Goal: Information Seeking & Learning: Learn about a topic

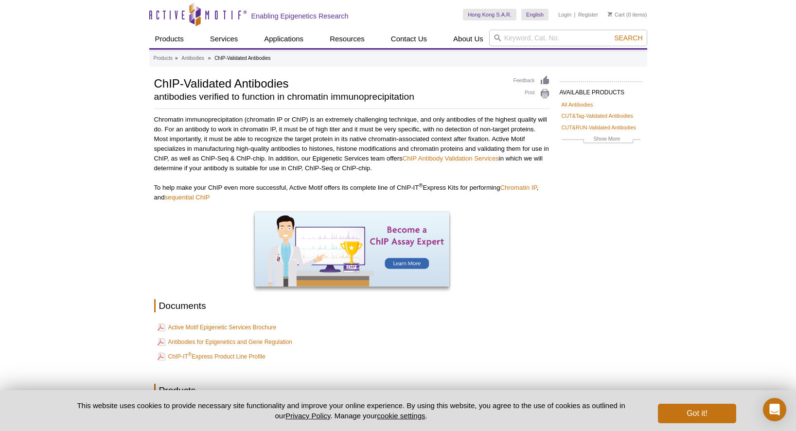
select select "261"
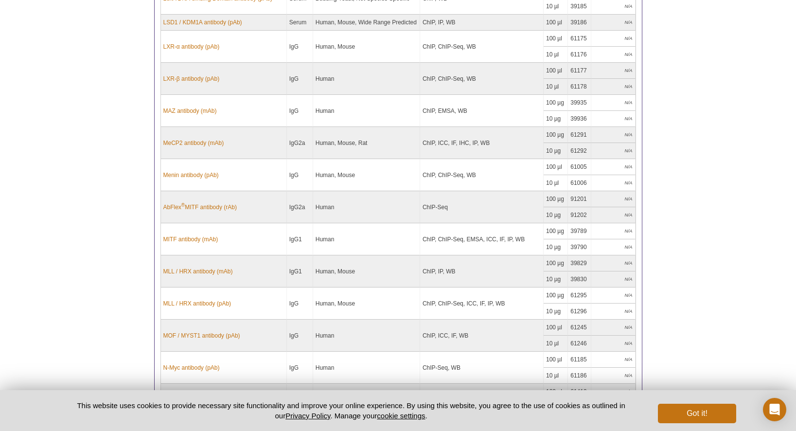
scroll to position [6896, 0]
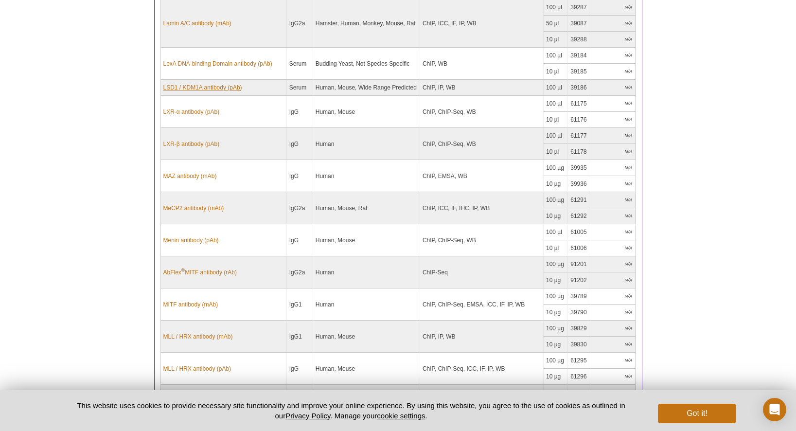
click at [209, 83] on link "LSD1 / KDM1A antibody (pAb)" at bounding box center [202, 87] width 79 height 9
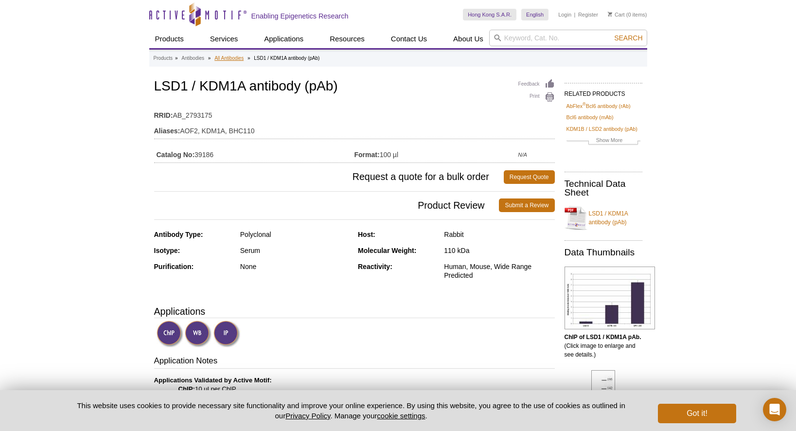
click at [233, 58] on link "All Antibodies" at bounding box center [228, 58] width 29 height 9
click at [702, 410] on button "Got it!" at bounding box center [697, 412] width 78 height 19
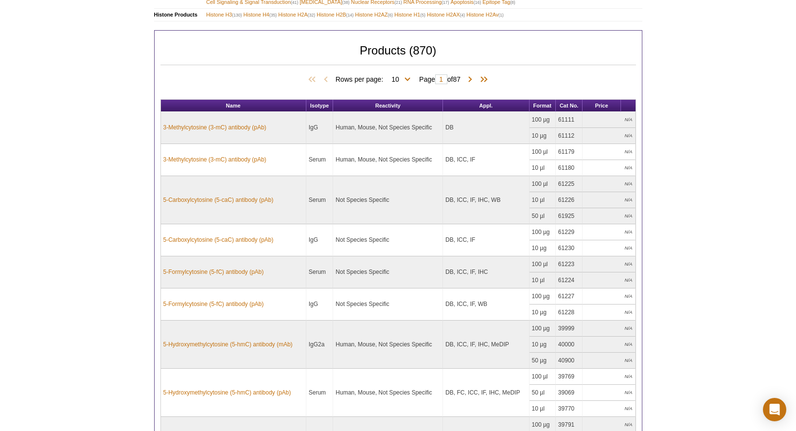
scroll to position [318, 0]
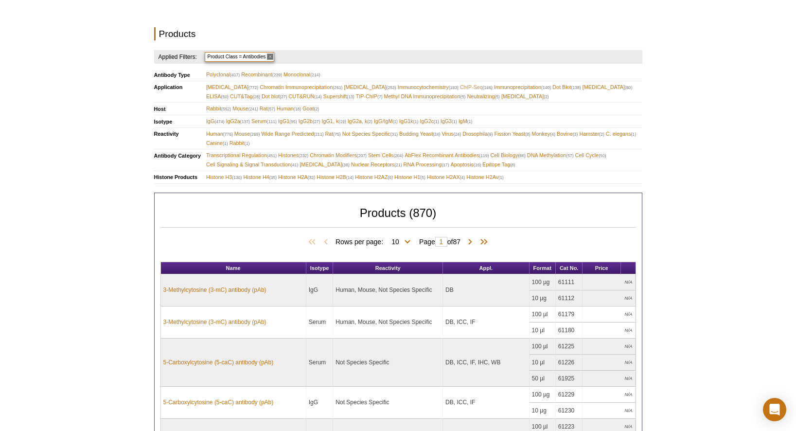
click at [471, 83] on span "ChIP-Seq (146)" at bounding box center [476, 87] width 33 height 9
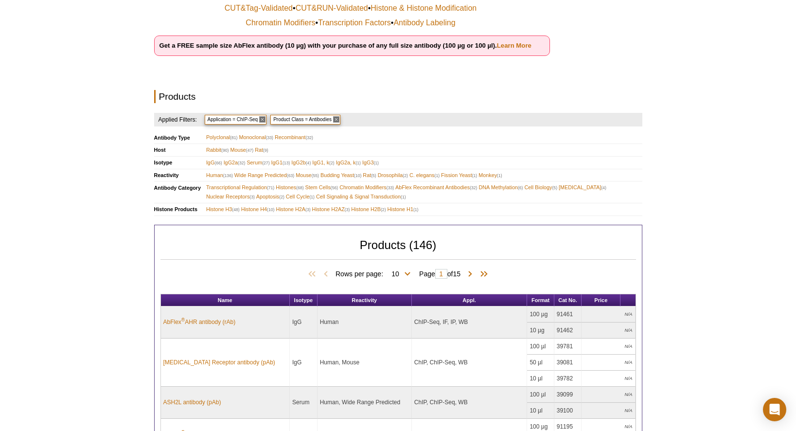
scroll to position [376, 0]
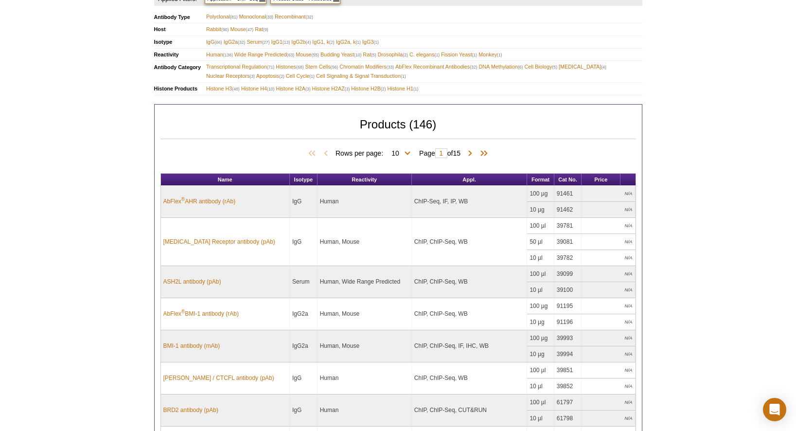
click at [407, 148] on span "Rows per page: 10 25 50 100 All 10" at bounding box center [374, 153] width 79 height 10
select select "146"
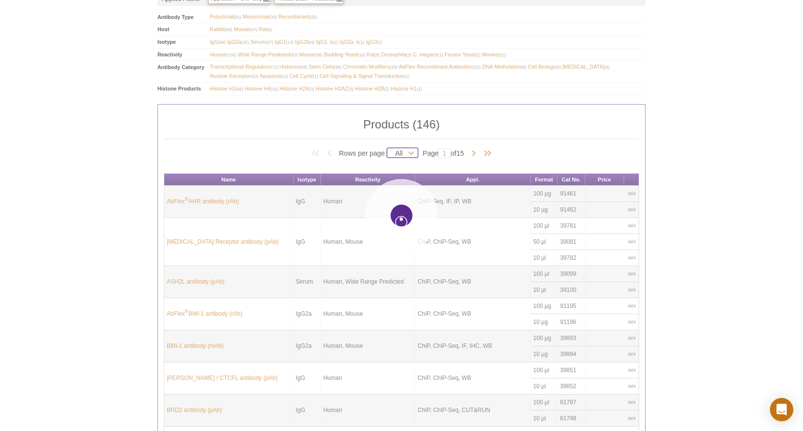
select select "146"
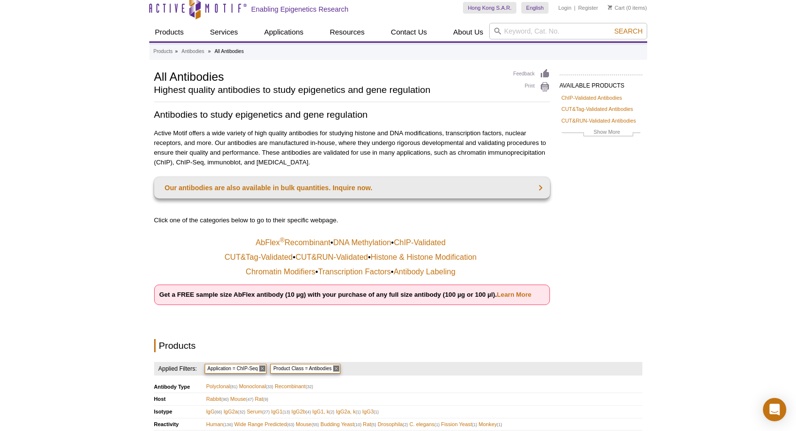
scroll to position [0, 0]
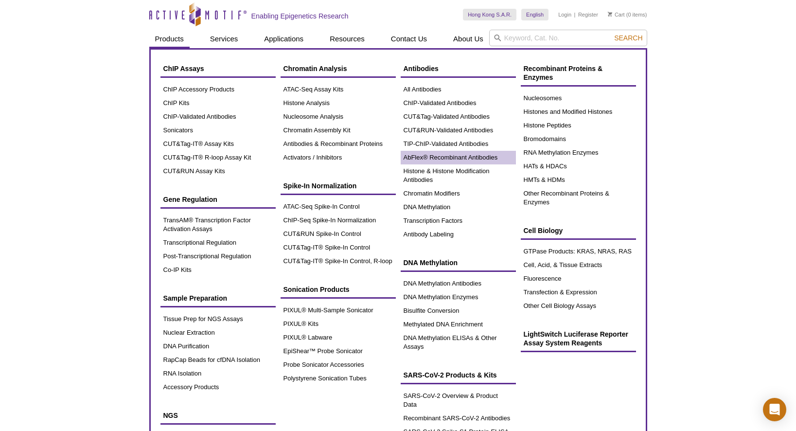
click at [442, 158] on link "AbFlex® Recombinant Antibodies" at bounding box center [457, 158] width 115 height 14
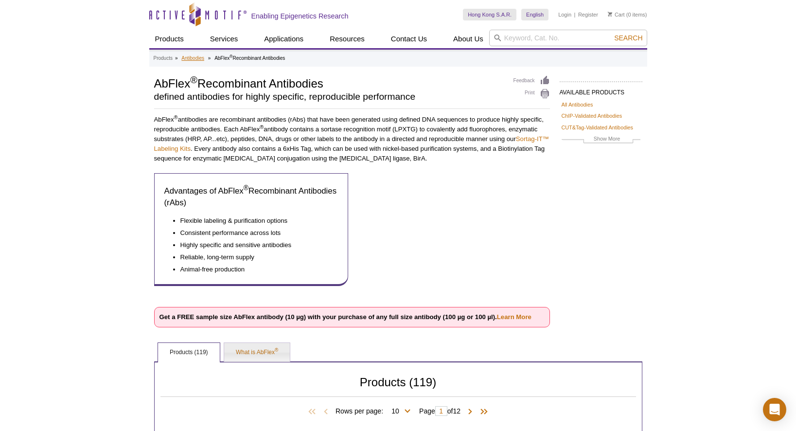
click at [201, 55] on link "Antibodies" at bounding box center [192, 58] width 23 height 9
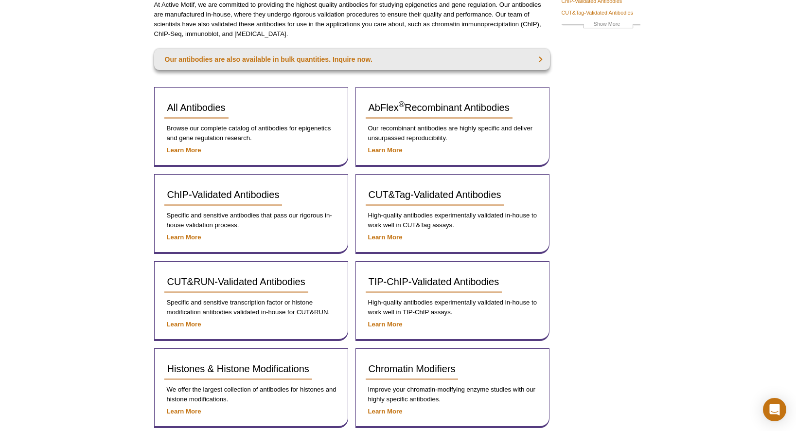
scroll to position [121, 0]
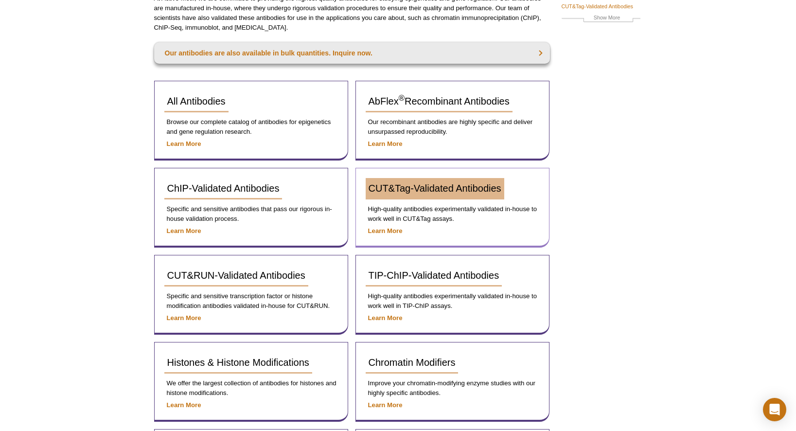
click at [381, 188] on span "CUT&Tag-Validated Antibodies" at bounding box center [434, 188] width 133 height 11
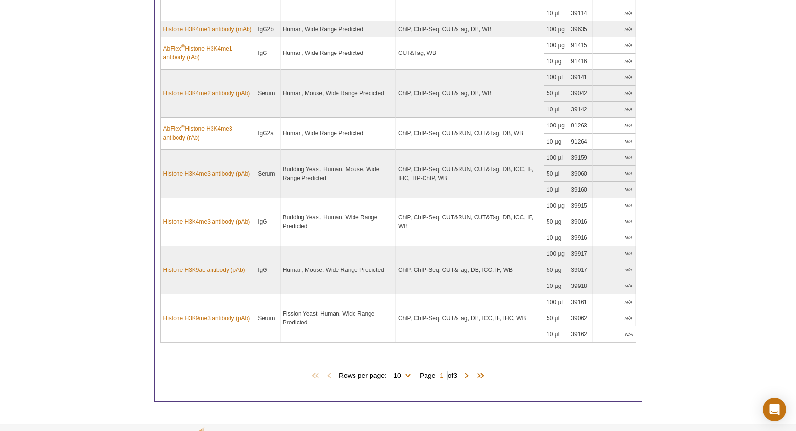
scroll to position [668, 0]
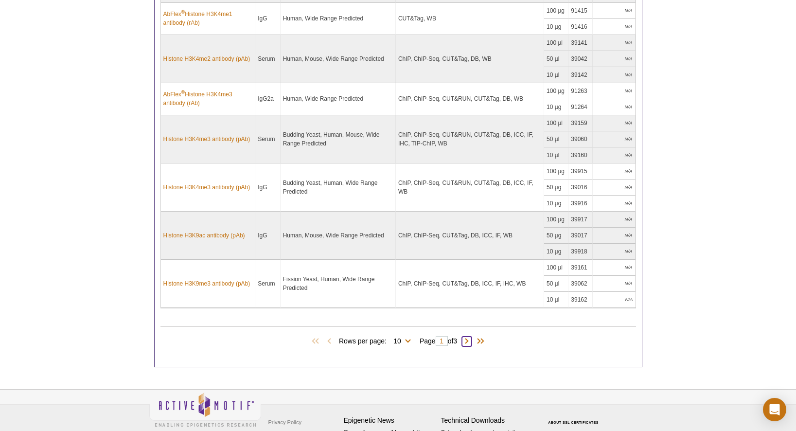
click at [470, 340] on span at bounding box center [467, 341] width 10 height 10
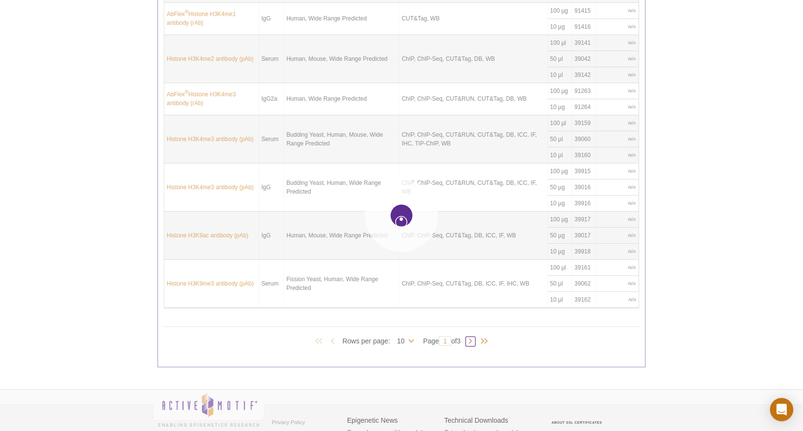
type input "2"
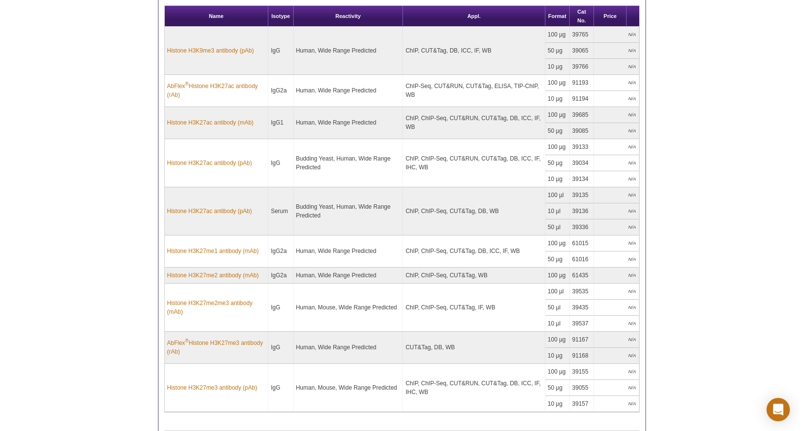
scroll to position [695, 0]
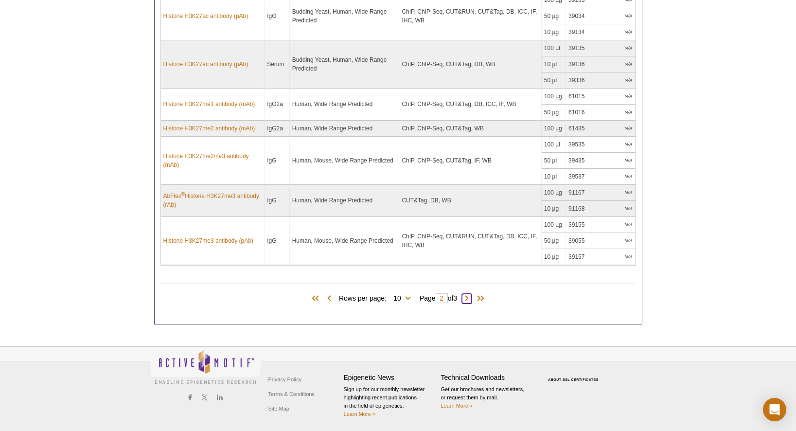
click at [470, 296] on span at bounding box center [467, 299] width 10 height 10
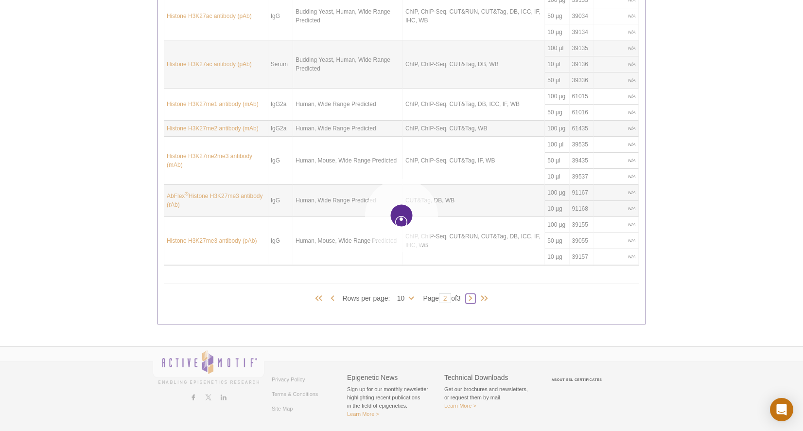
type input "3"
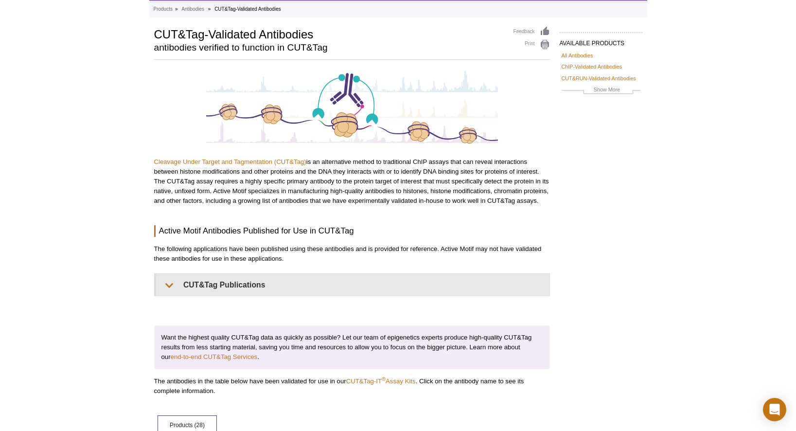
scroll to position [0, 0]
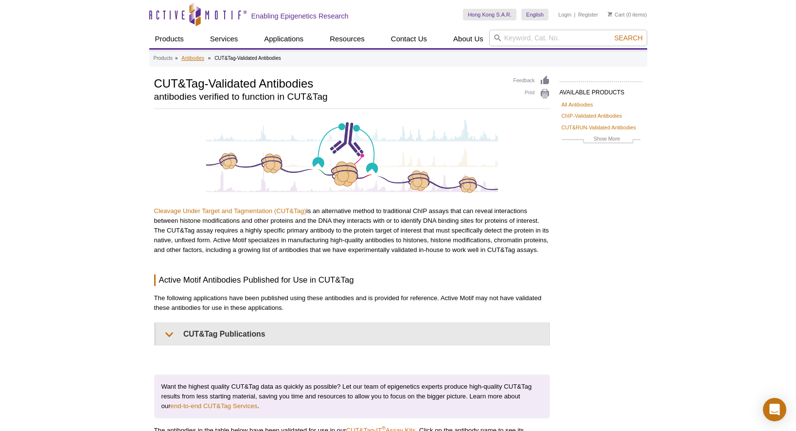
click at [198, 59] on link "Antibodies" at bounding box center [192, 58] width 23 height 9
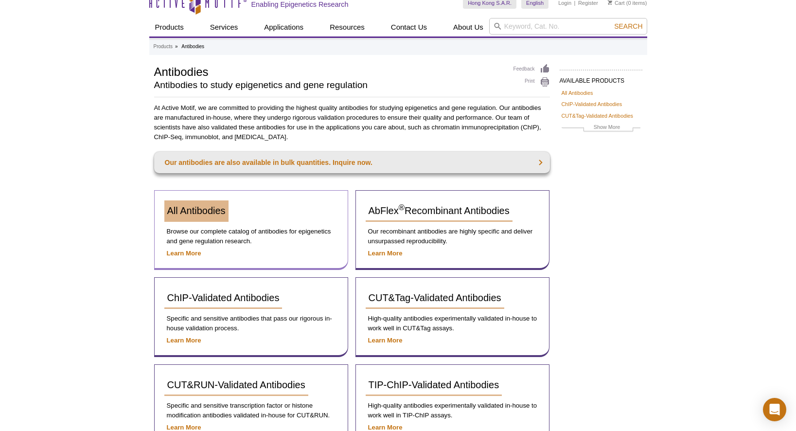
scroll to position [138, 0]
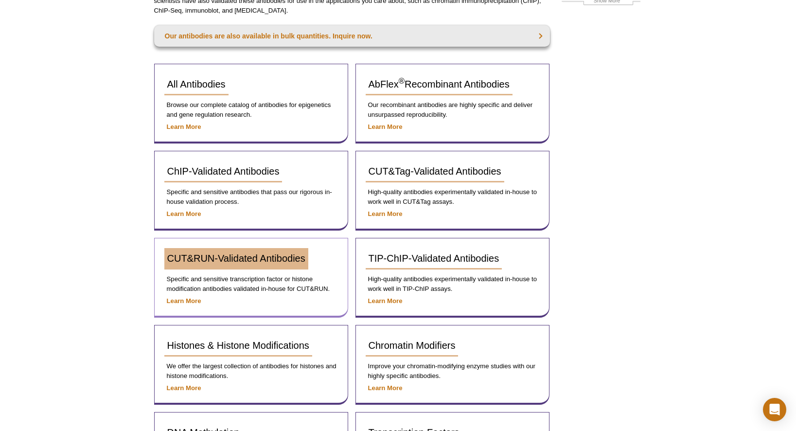
click at [224, 260] on span "CUT&RUN-Validated Antibodies" at bounding box center [236, 258] width 138 height 11
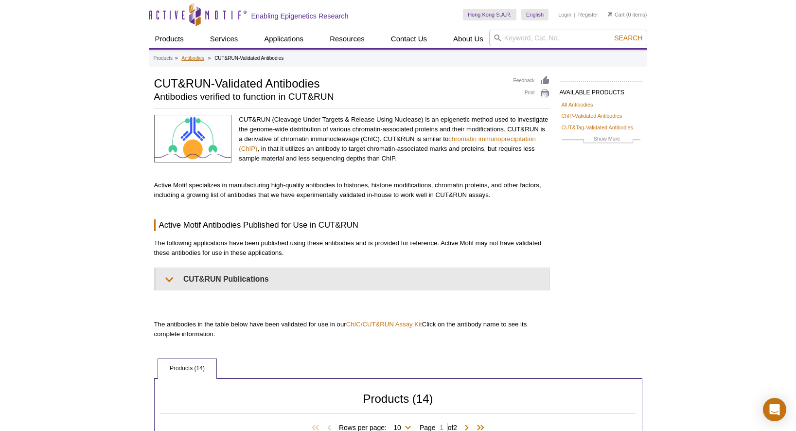
click at [199, 59] on link "Antibodies" at bounding box center [192, 58] width 23 height 9
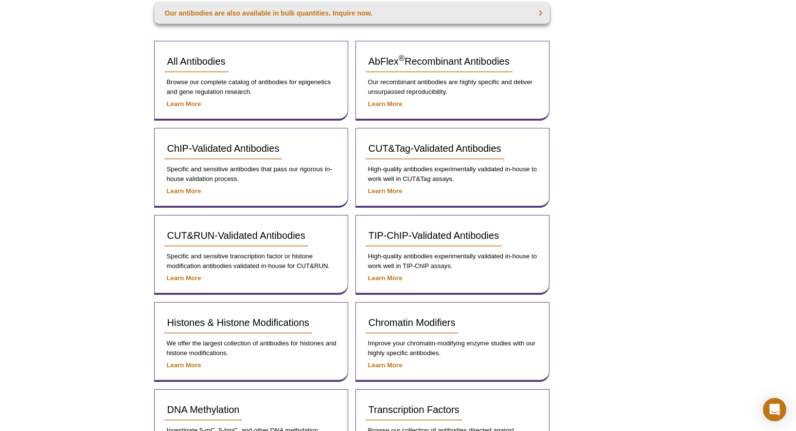
scroll to position [317, 0]
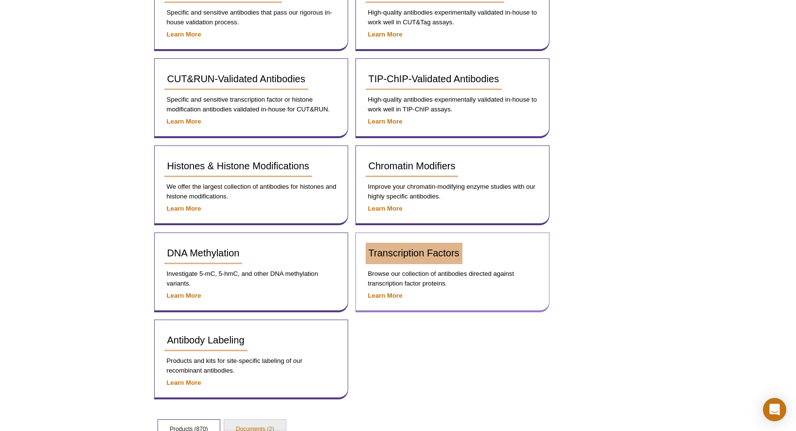
click at [434, 250] on span "Transcription Factors" at bounding box center [413, 252] width 91 height 11
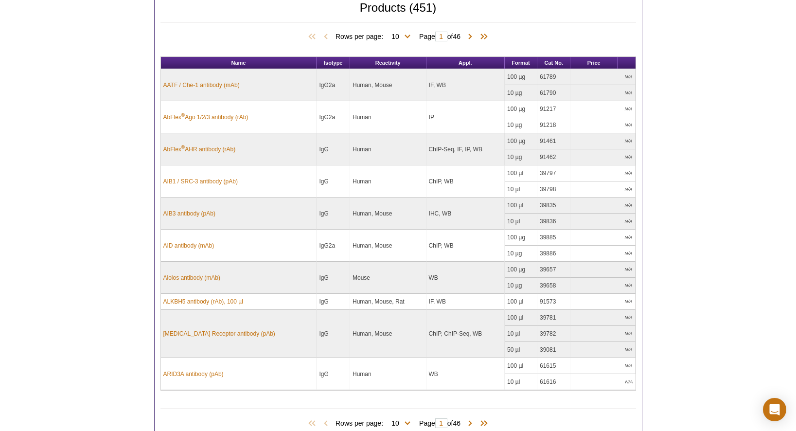
scroll to position [257, 0]
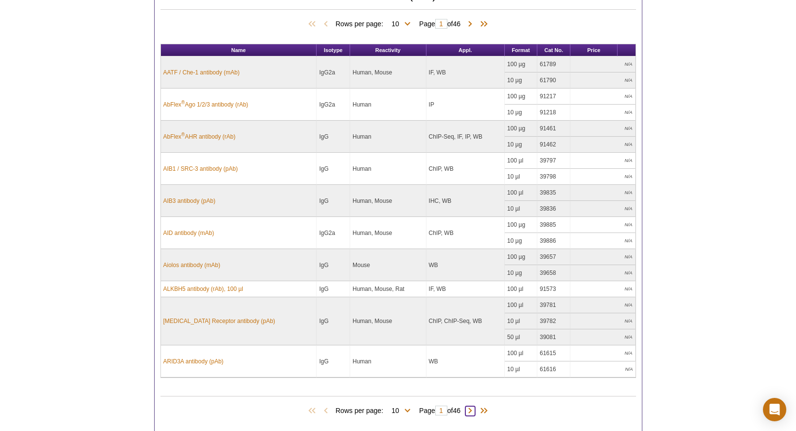
click at [473, 410] on span at bounding box center [470, 411] width 10 height 10
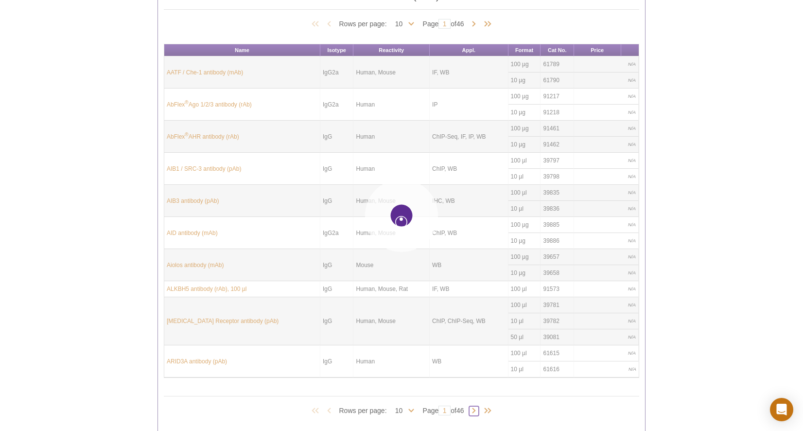
type input "2"
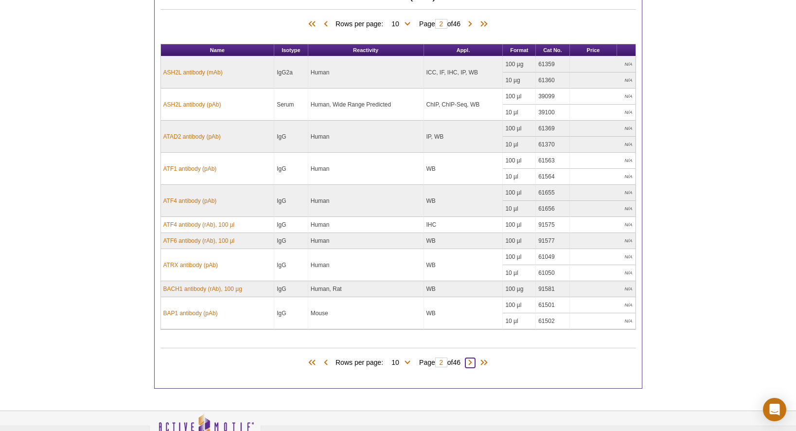
scroll to position [276, 0]
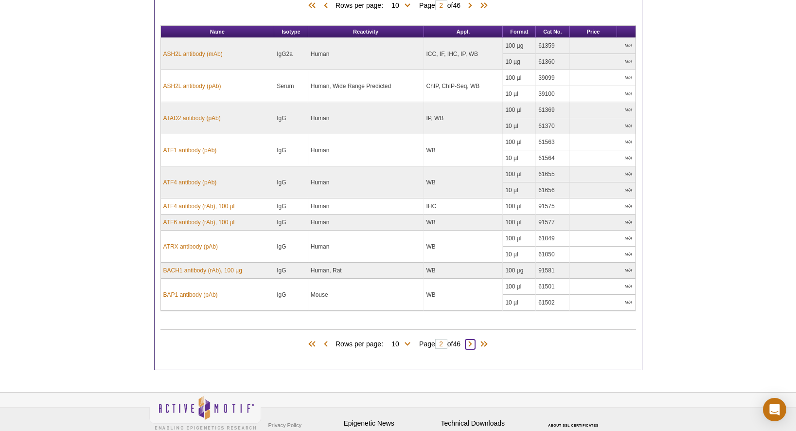
click at [475, 344] on span at bounding box center [470, 344] width 10 height 10
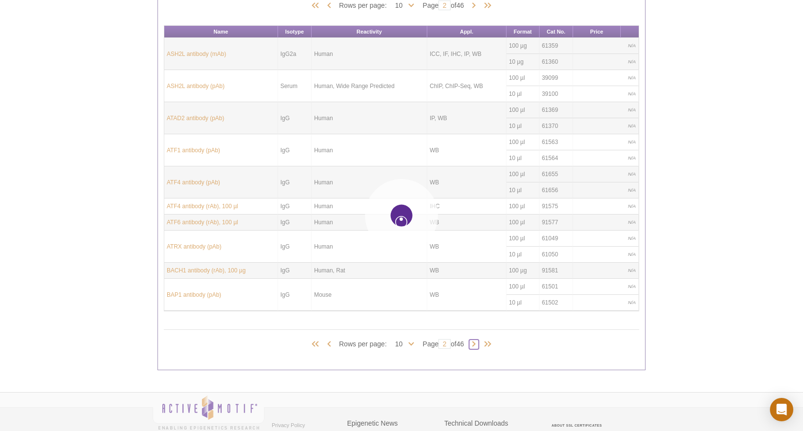
type input "3"
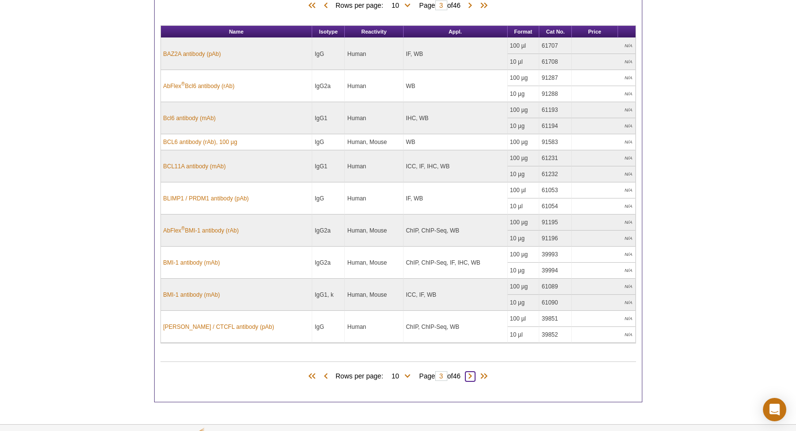
click at [475, 376] on span at bounding box center [470, 376] width 10 height 10
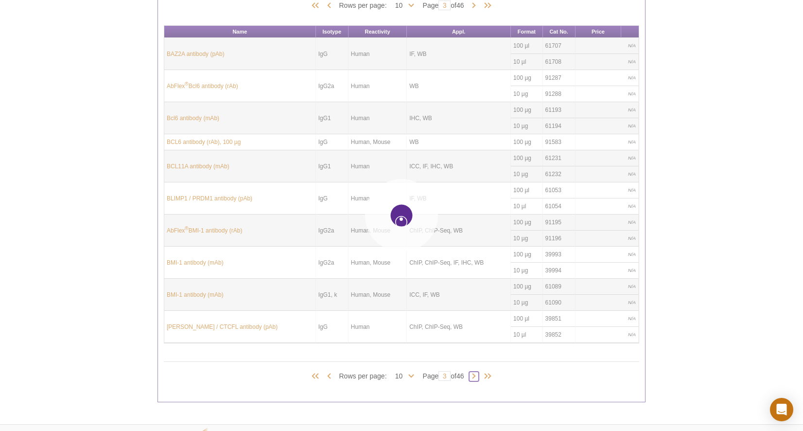
type input "4"
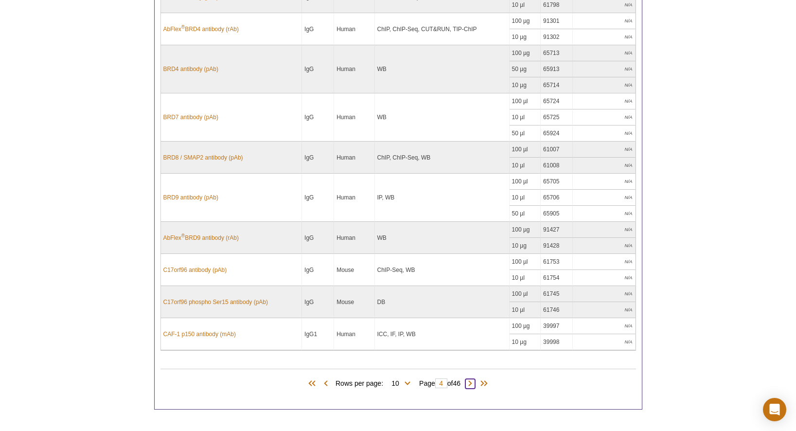
scroll to position [345, 0]
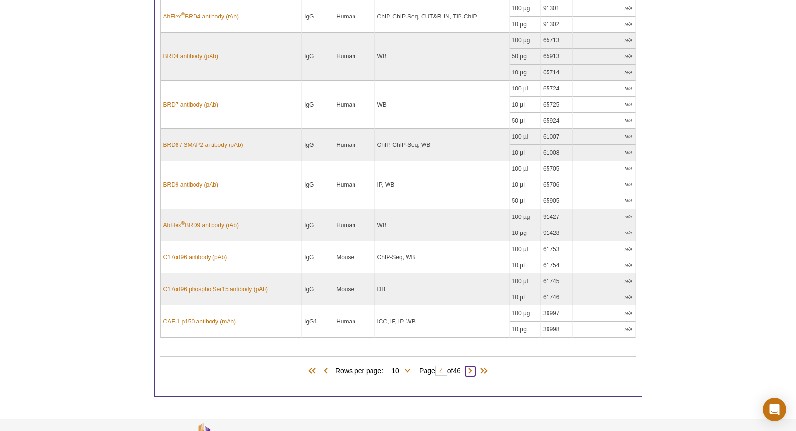
click at [474, 370] on span at bounding box center [470, 371] width 10 height 10
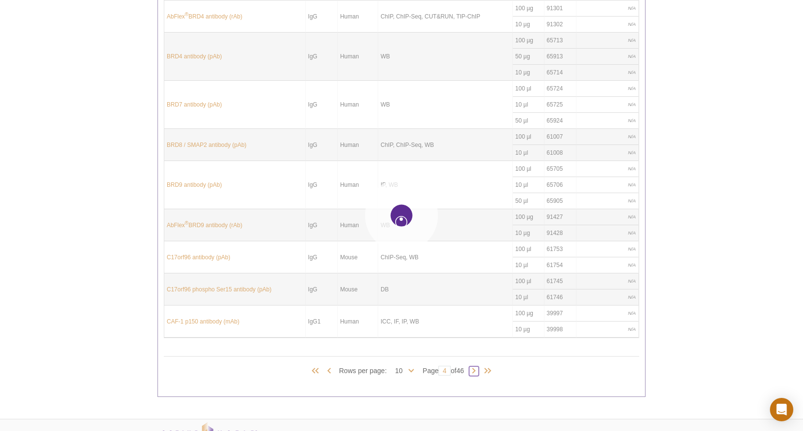
type input "5"
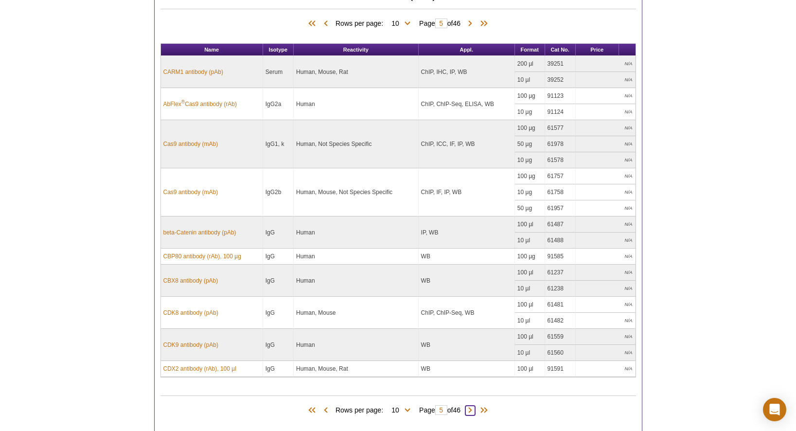
scroll to position [292, 0]
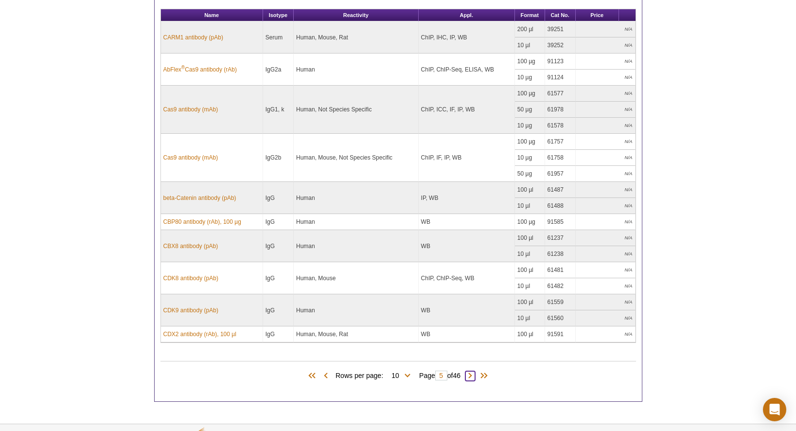
click at [473, 373] on span at bounding box center [470, 376] width 10 height 10
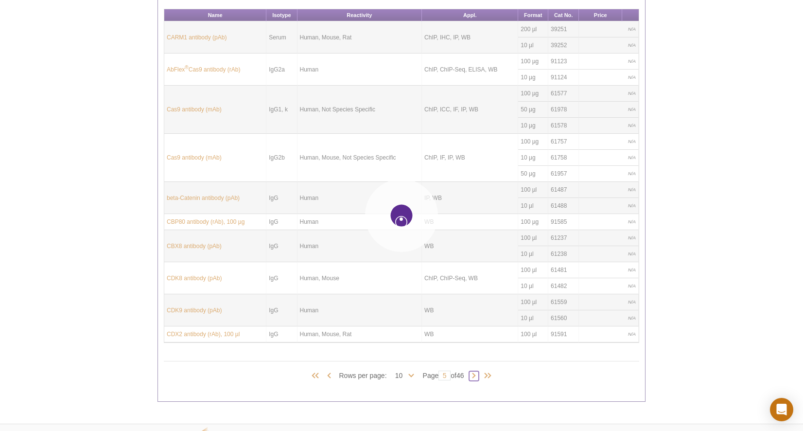
type input "6"
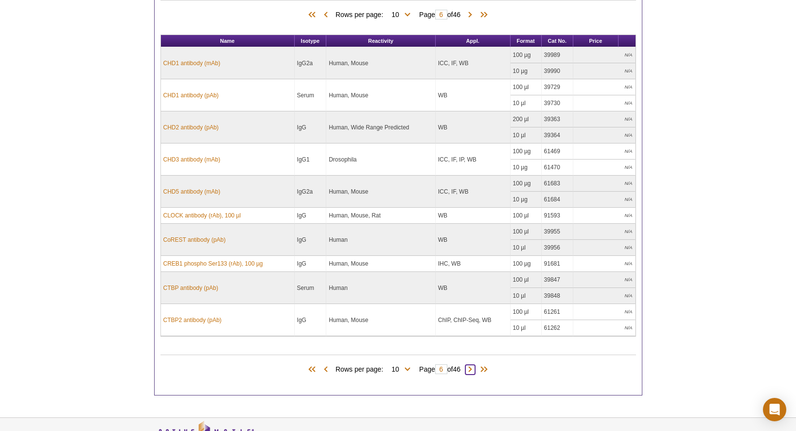
scroll to position [310, 0]
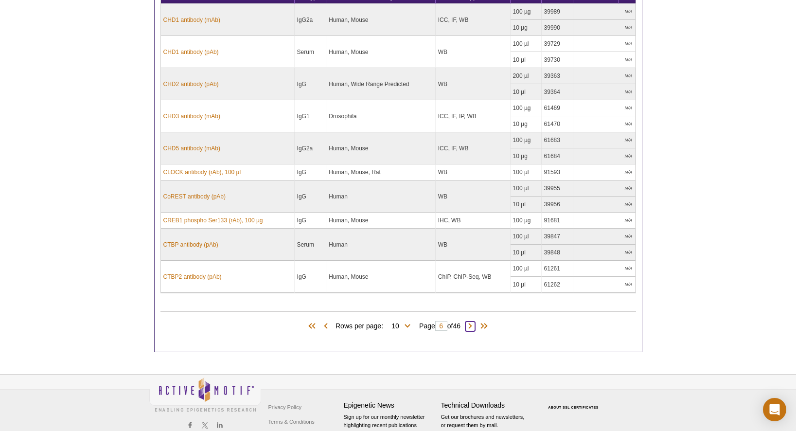
click at [471, 324] on span at bounding box center [470, 326] width 10 height 10
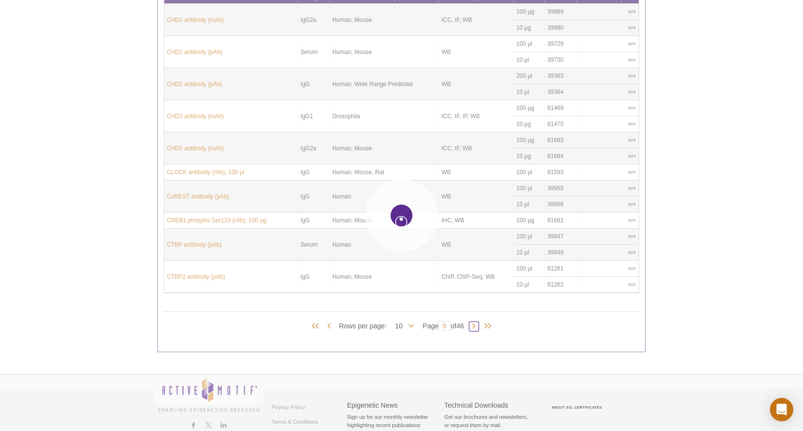
type input "7"
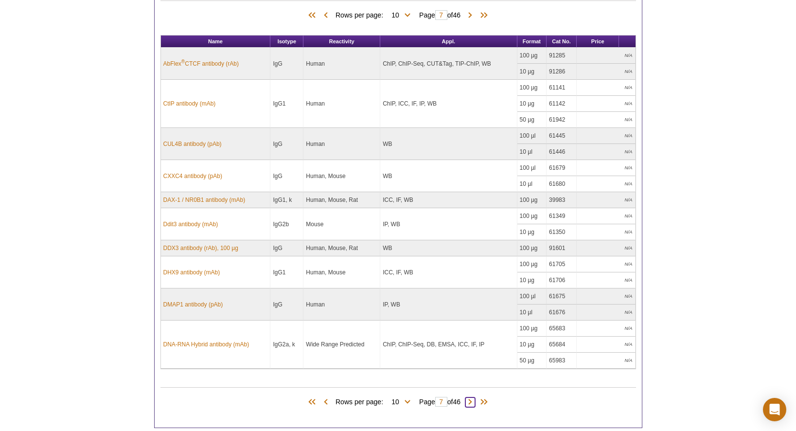
scroll to position [369, 0]
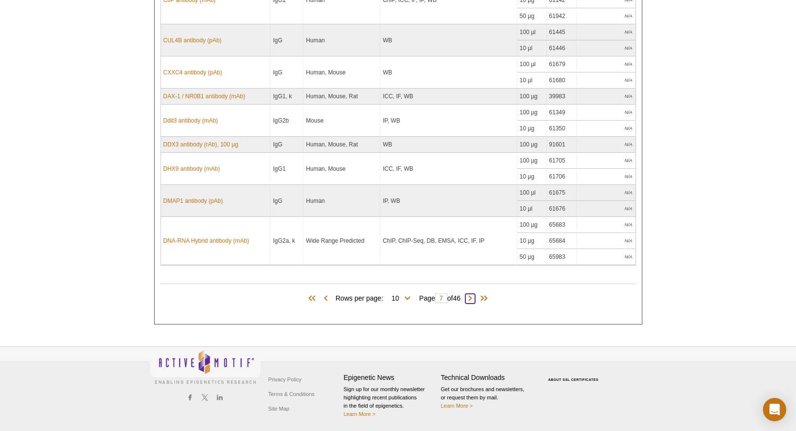
click at [472, 296] on span at bounding box center [470, 299] width 10 height 10
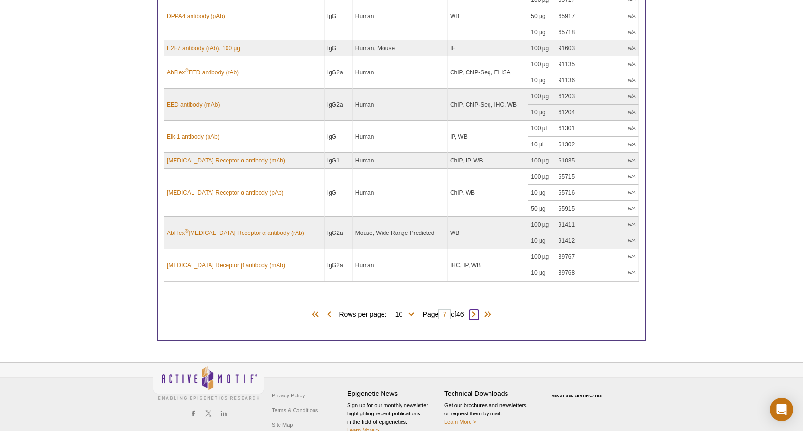
type input "8"
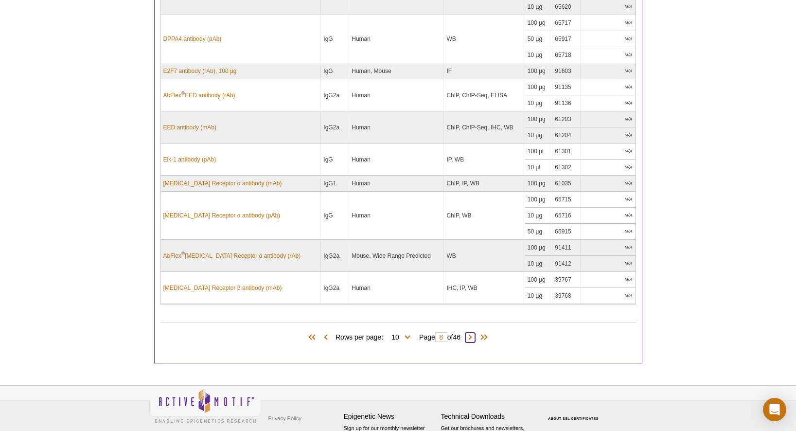
scroll to position [385, 0]
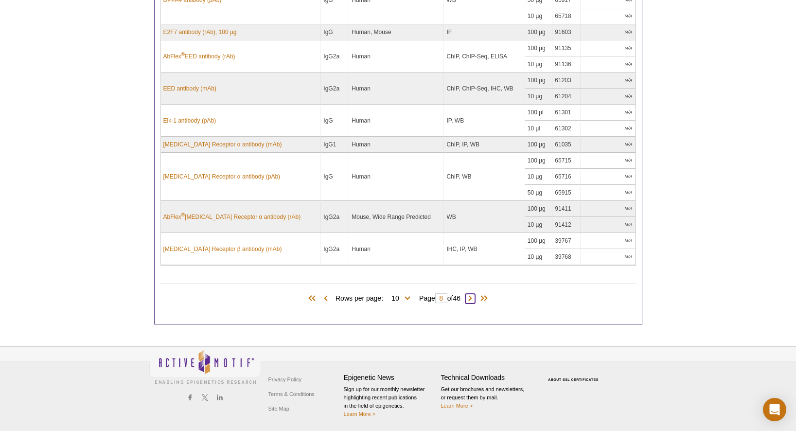
click at [472, 297] on span at bounding box center [470, 299] width 10 height 10
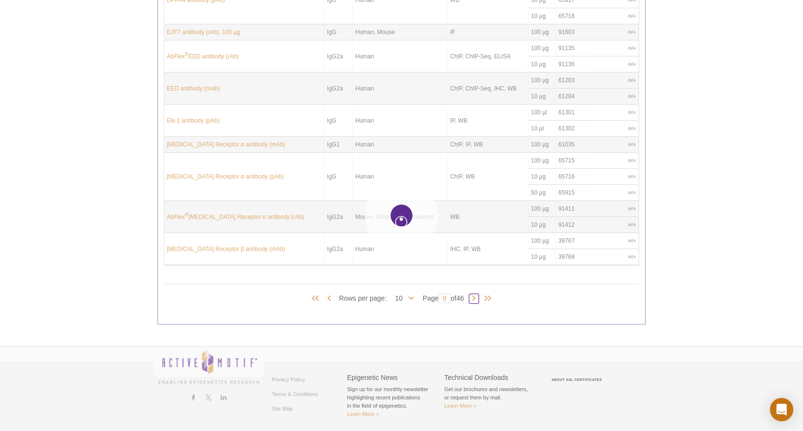
type input "9"
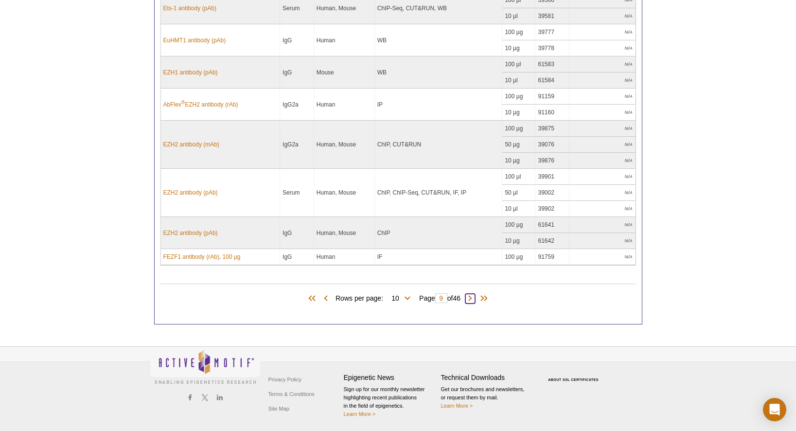
click at [472, 297] on span at bounding box center [470, 299] width 10 height 10
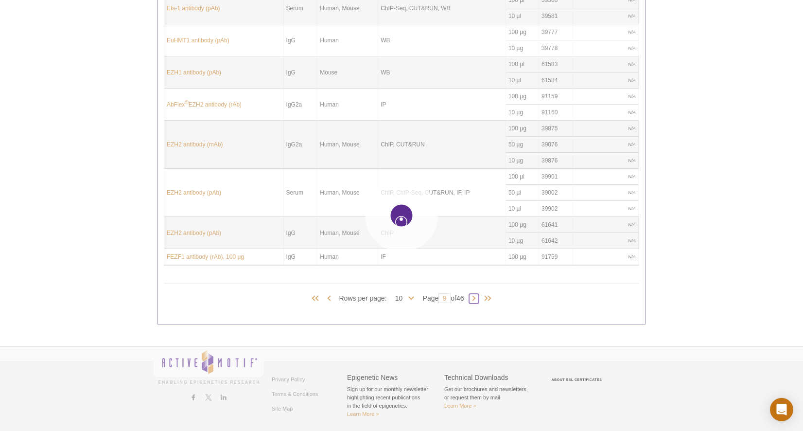
type input "10"
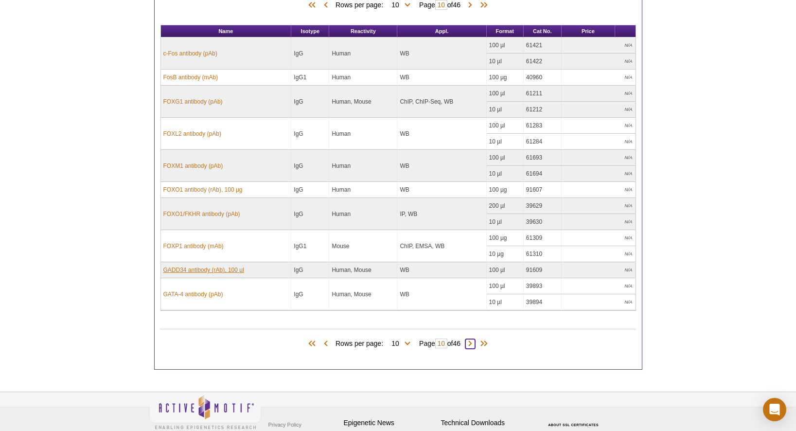
scroll to position [321, 0]
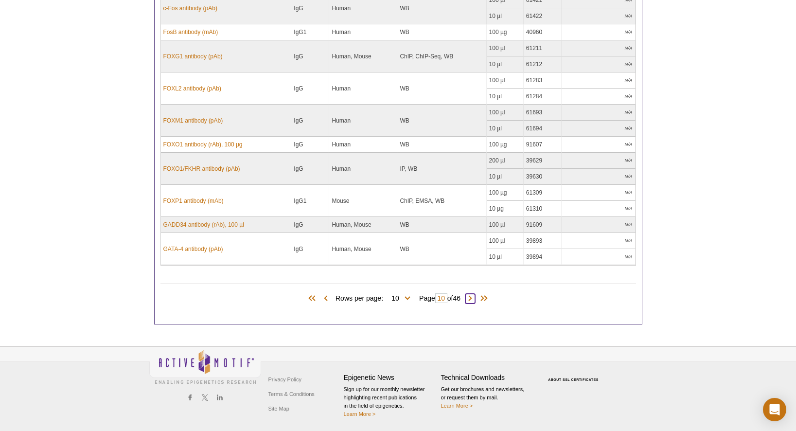
click at [475, 297] on span at bounding box center [470, 299] width 10 height 10
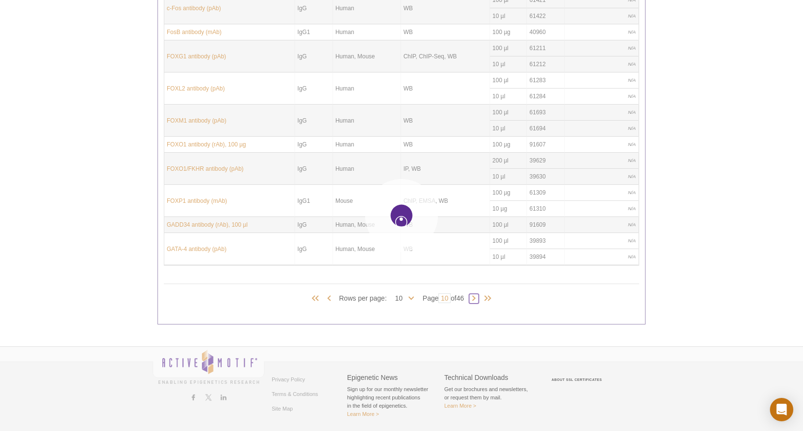
type input "11"
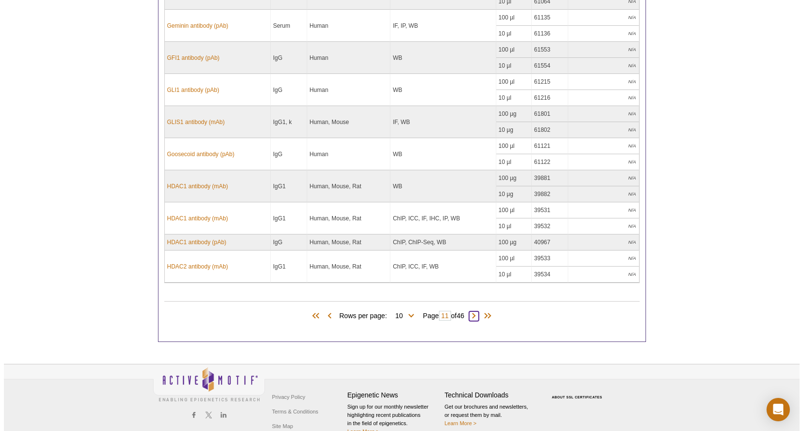
scroll to position [353, 0]
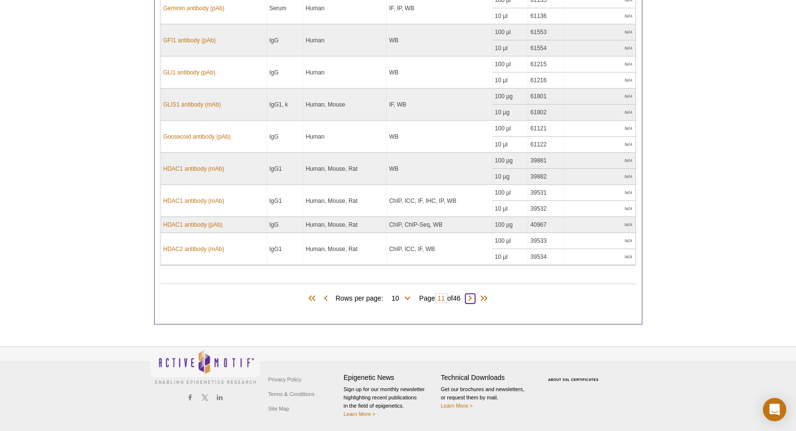
click at [475, 297] on span at bounding box center [470, 299] width 10 height 10
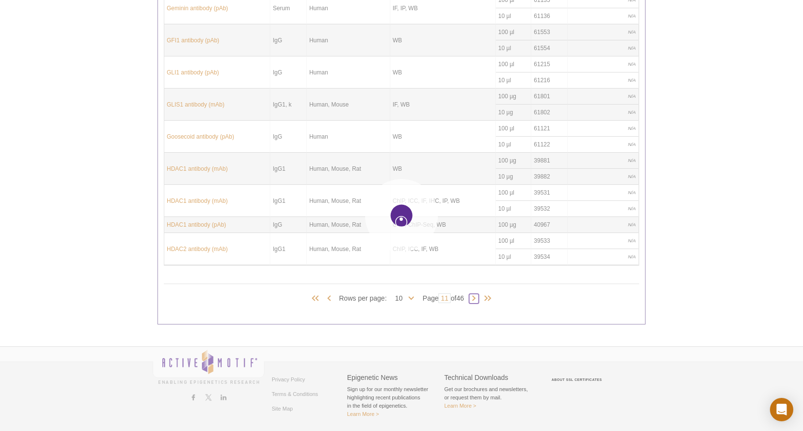
type input "12"
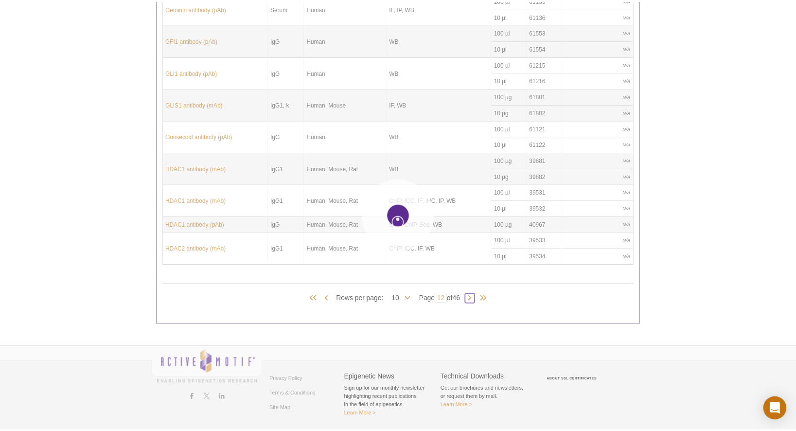
scroll to position [289, 0]
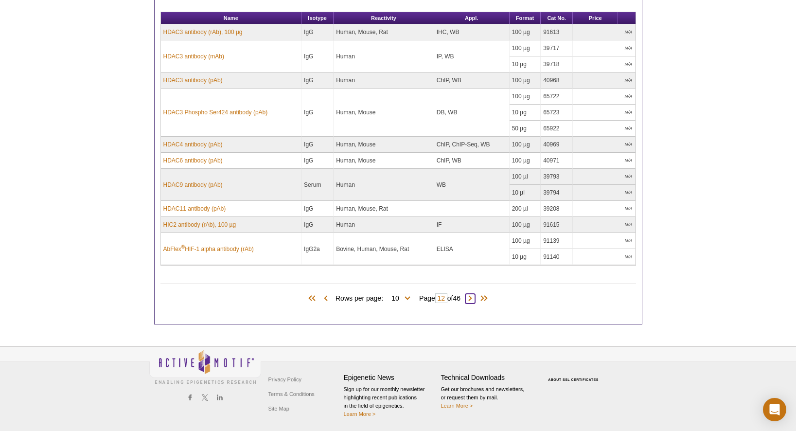
click at [474, 296] on span at bounding box center [470, 299] width 10 height 10
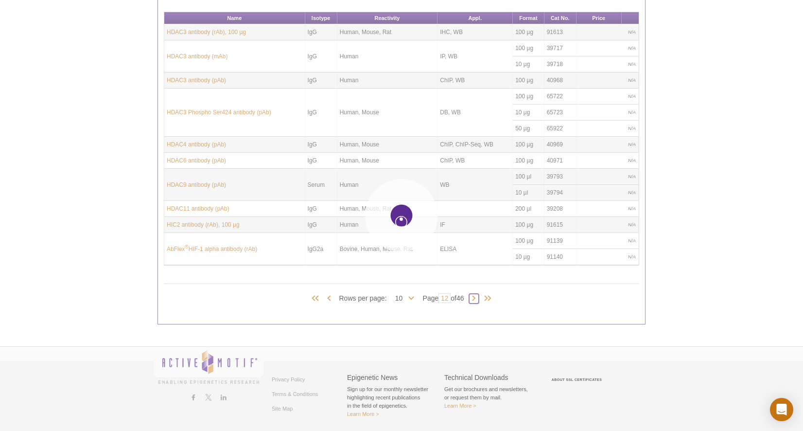
type input "13"
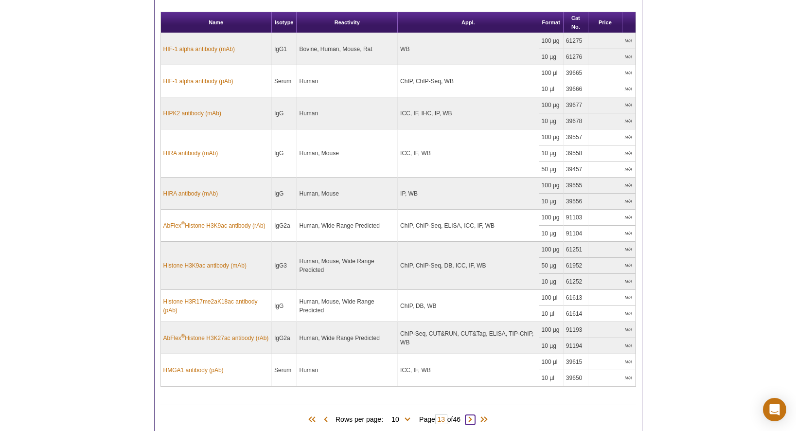
click at [473, 416] on span at bounding box center [470, 420] width 10 height 10
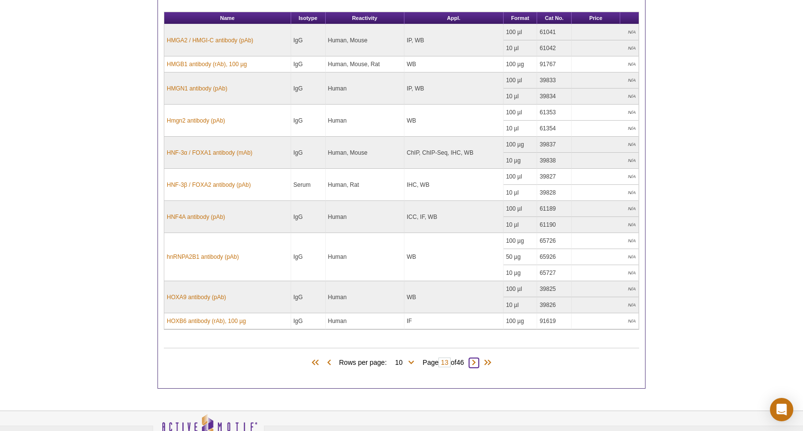
type input "14"
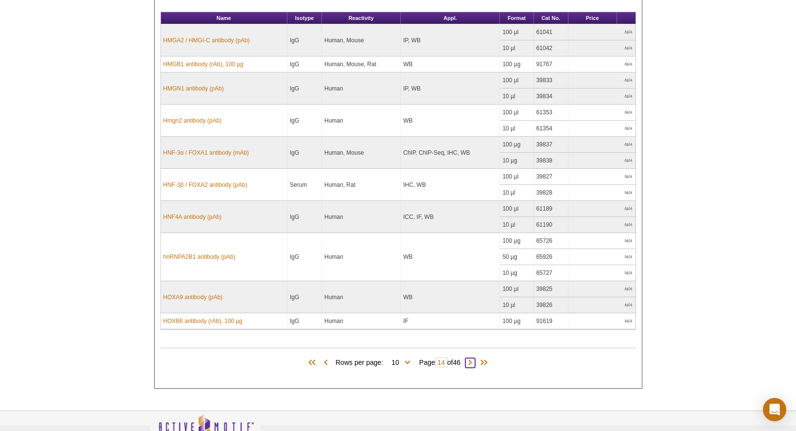
click at [475, 360] on span at bounding box center [470, 363] width 10 height 10
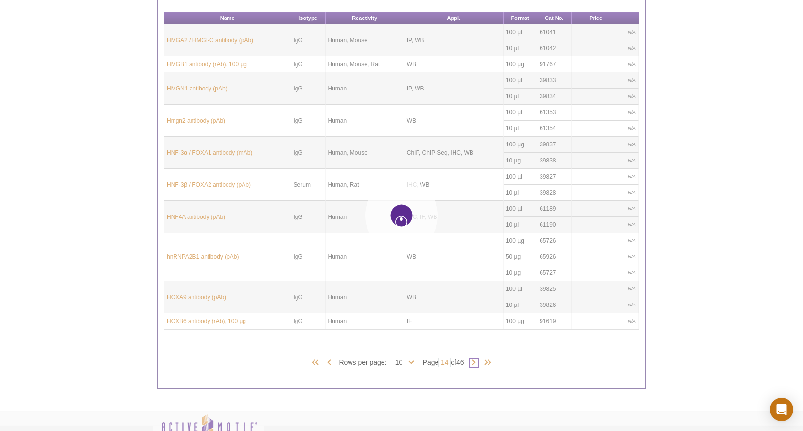
type input "15"
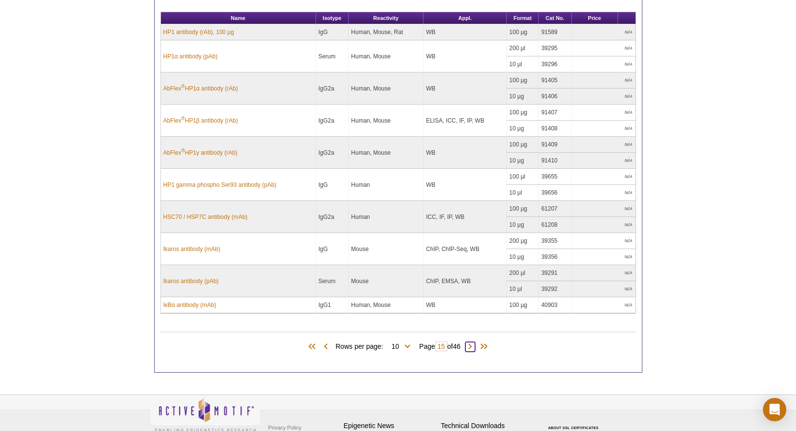
click at [473, 345] on span at bounding box center [470, 347] width 10 height 10
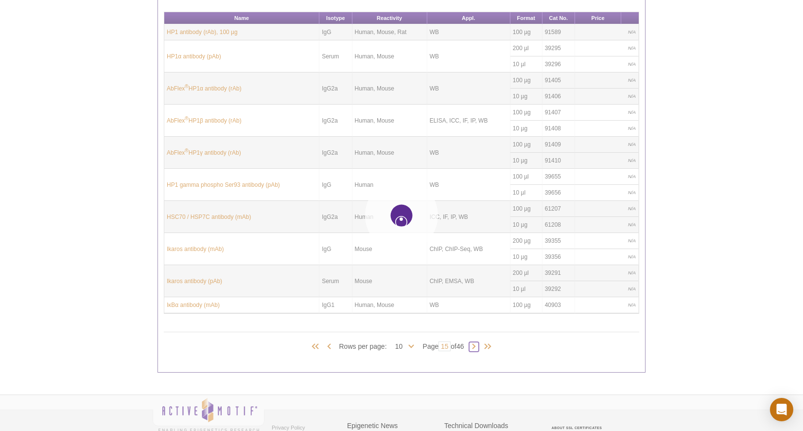
type input "16"
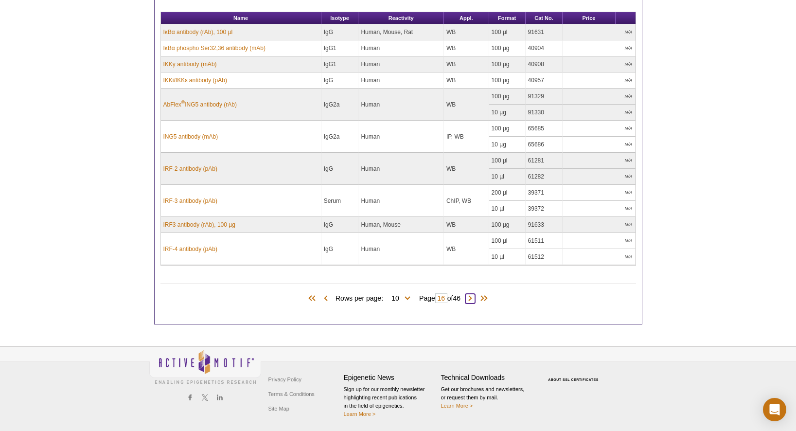
click at [474, 298] on span at bounding box center [470, 299] width 10 height 10
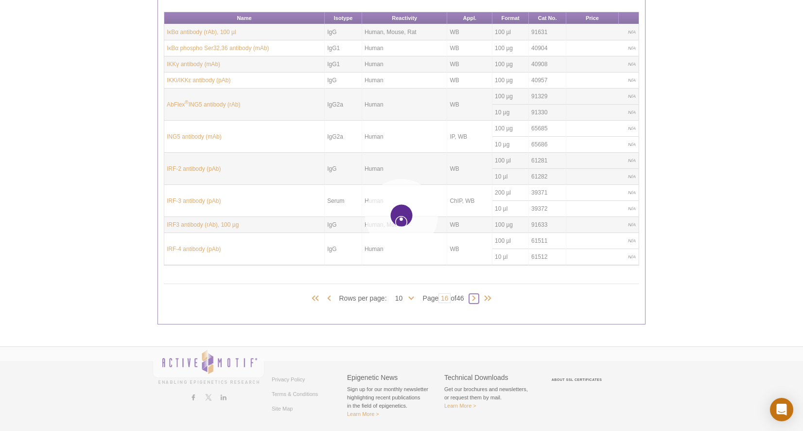
type input "17"
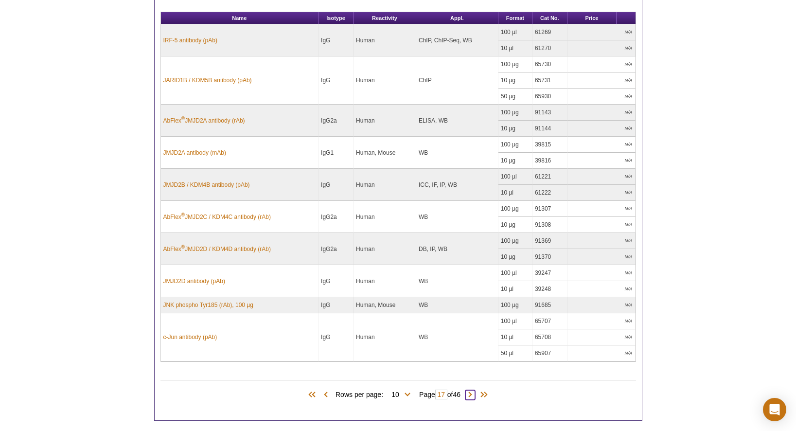
click at [475, 393] on span at bounding box center [470, 395] width 10 height 10
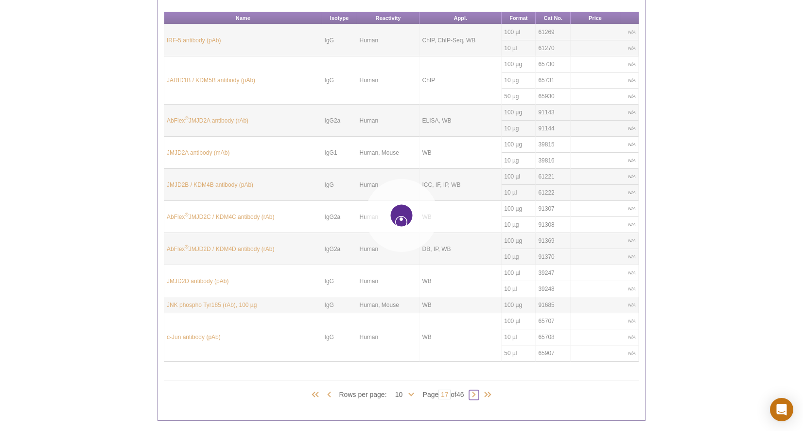
type input "18"
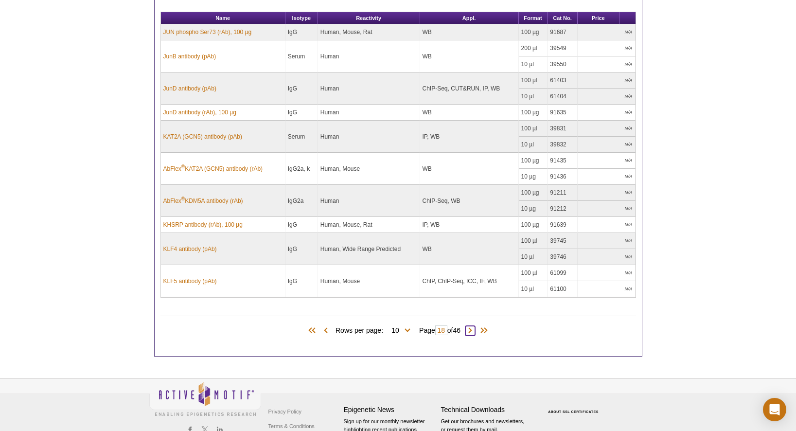
click at [473, 330] on span at bounding box center [470, 331] width 10 height 10
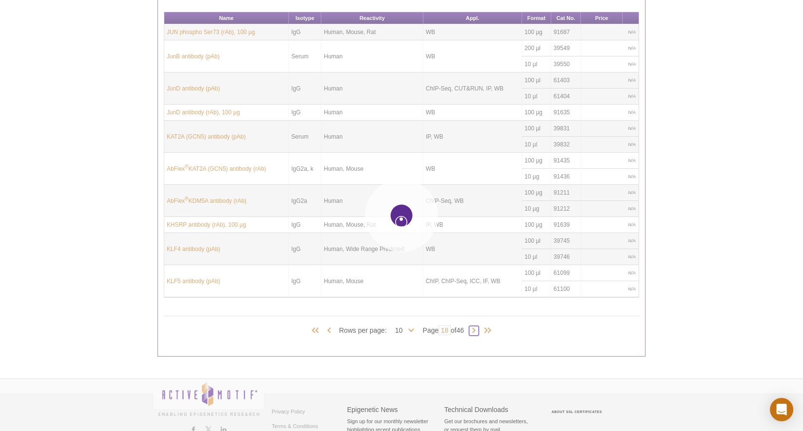
type input "19"
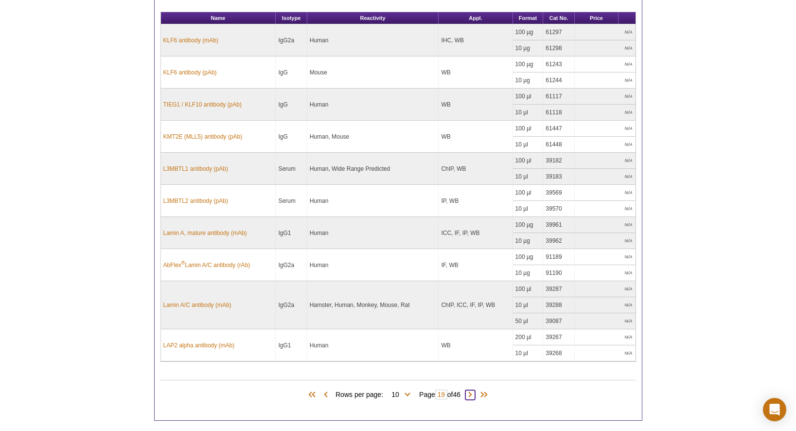
click at [471, 393] on span at bounding box center [470, 395] width 10 height 10
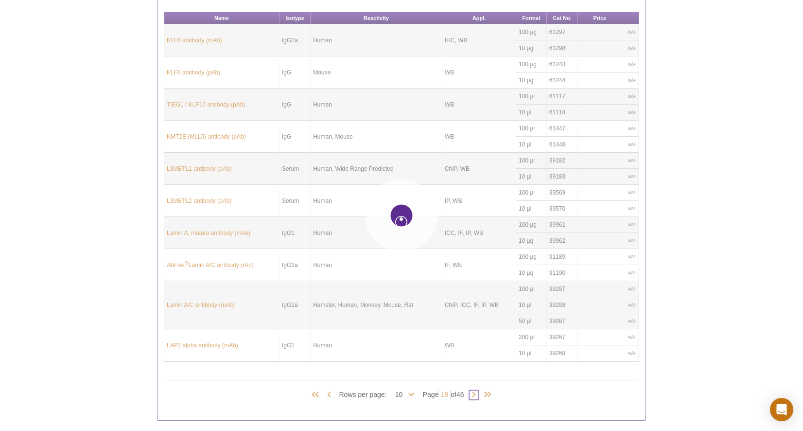
type input "20"
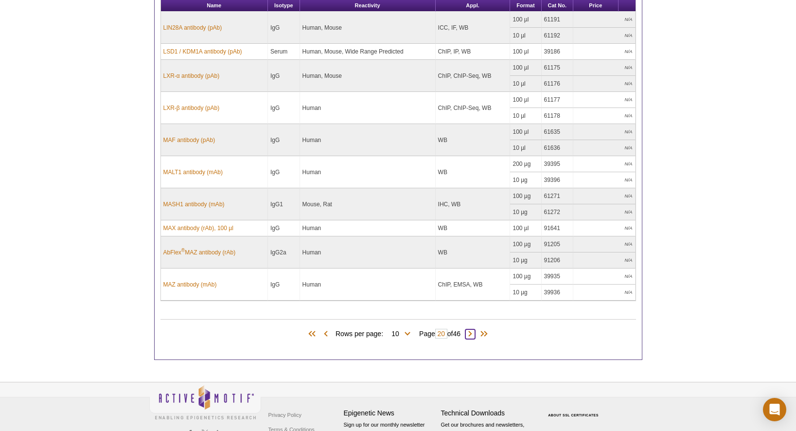
scroll to position [315, 0]
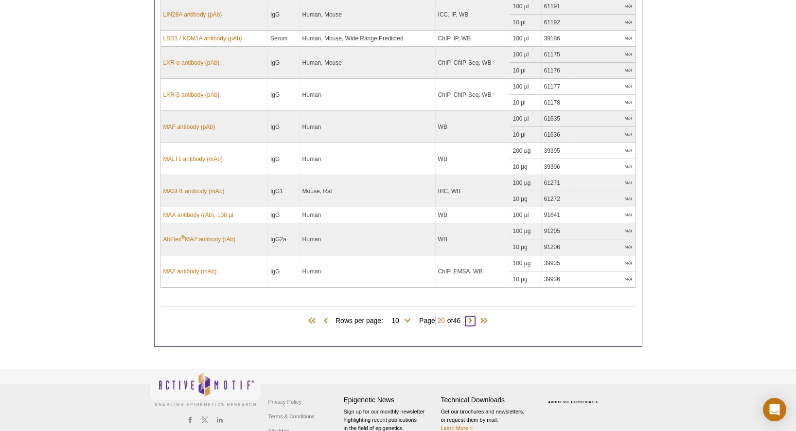
click at [471, 321] on span at bounding box center [470, 321] width 10 height 10
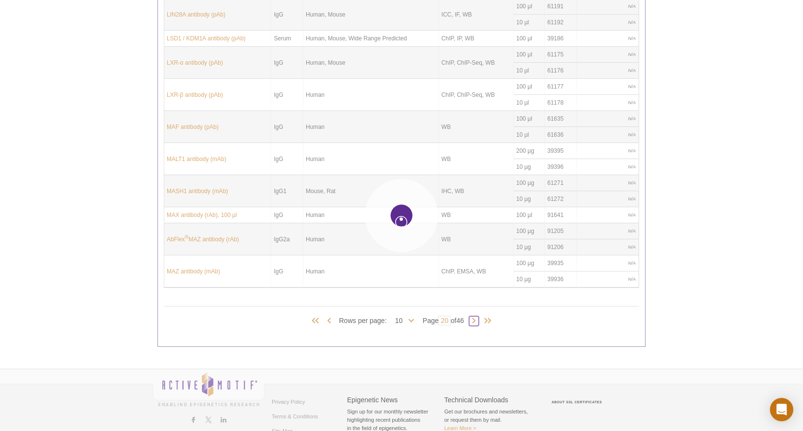
type input "21"
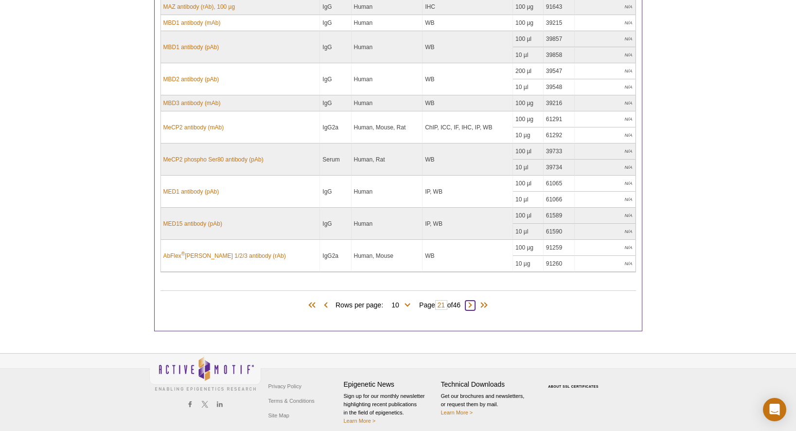
scroll to position [321, 0]
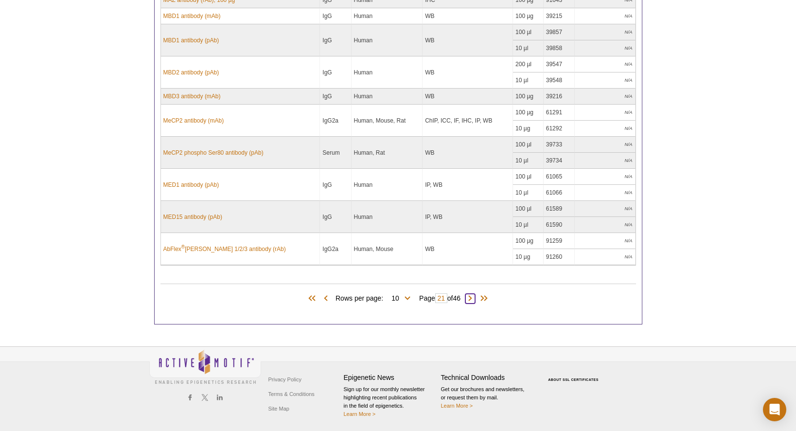
click at [473, 296] on span at bounding box center [470, 299] width 10 height 10
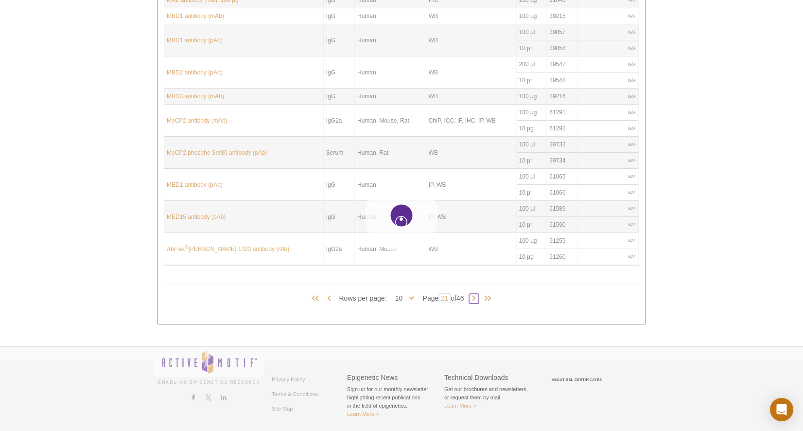
type input "22"
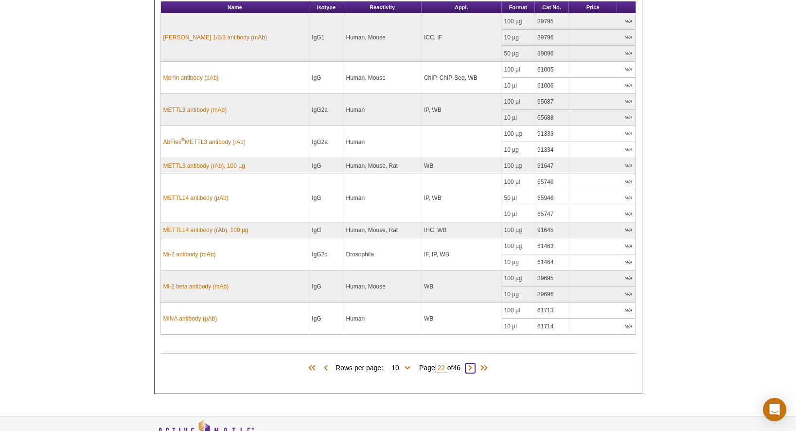
scroll to position [348, 0]
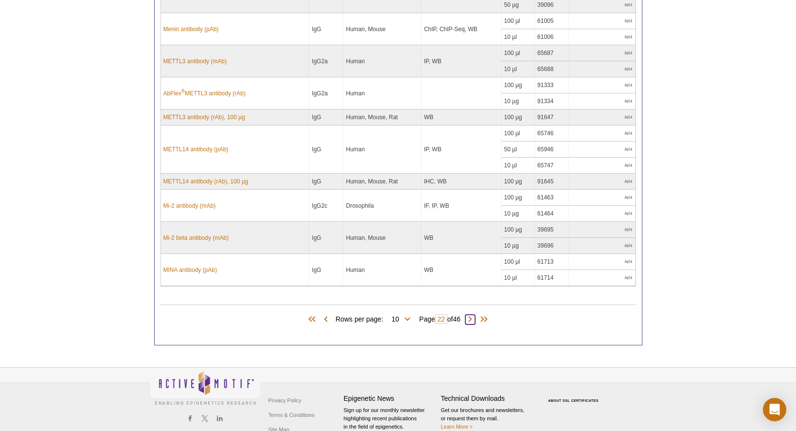
click at [474, 318] on span at bounding box center [470, 319] width 10 height 10
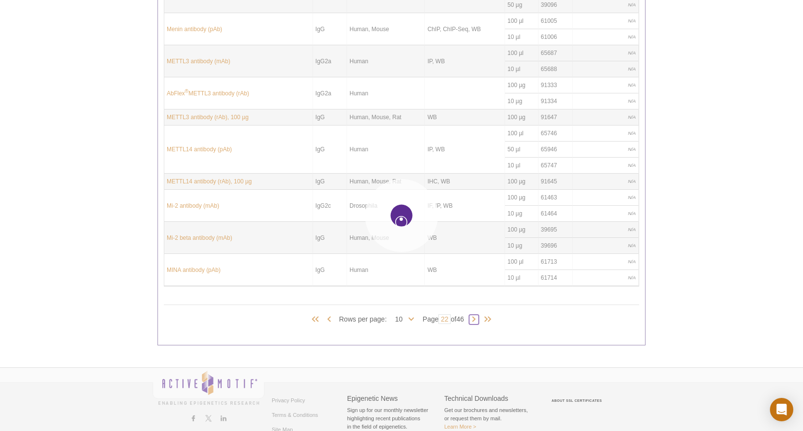
type input "23"
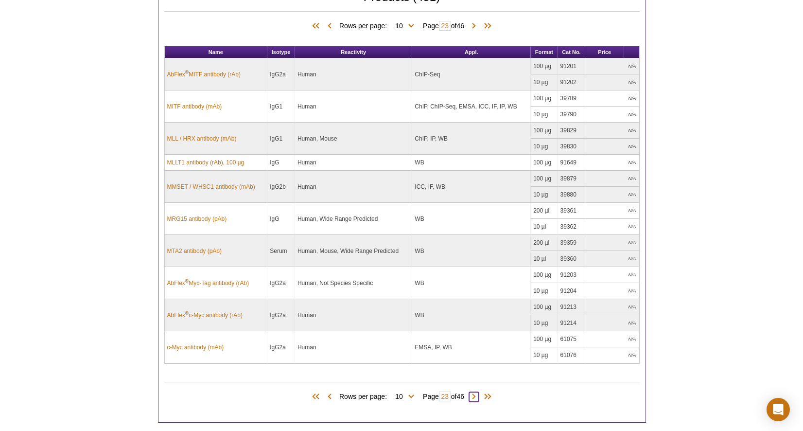
scroll to position [353, 0]
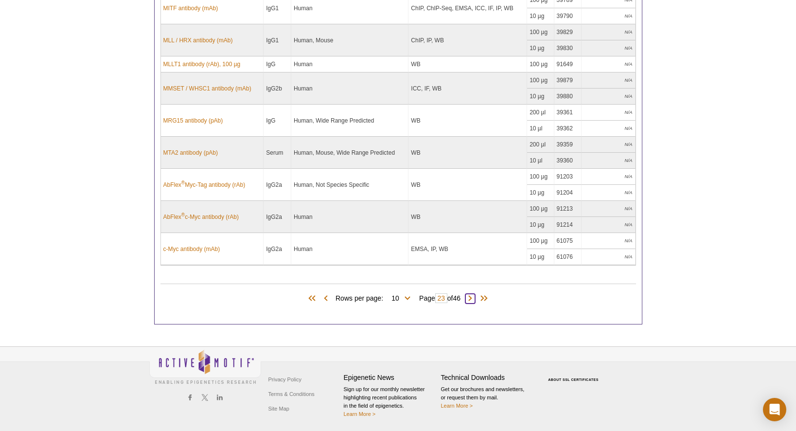
click at [472, 297] on span at bounding box center [470, 299] width 10 height 10
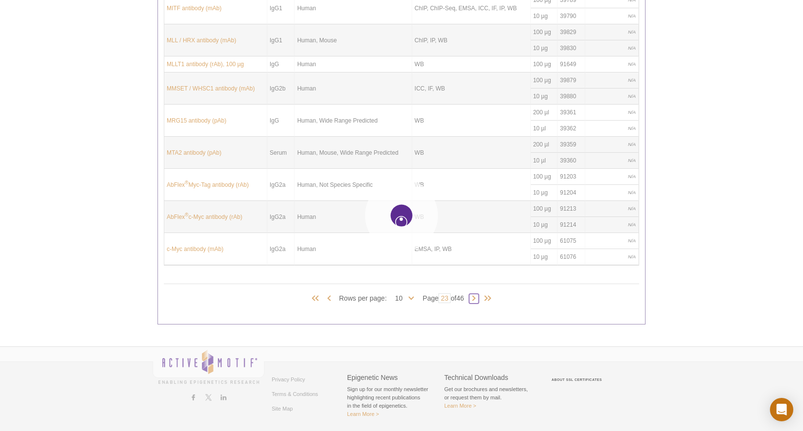
type input "24"
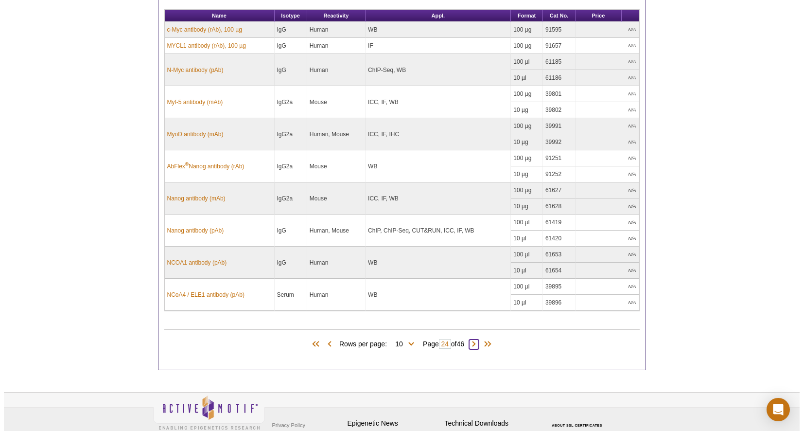
scroll to position [337, 0]
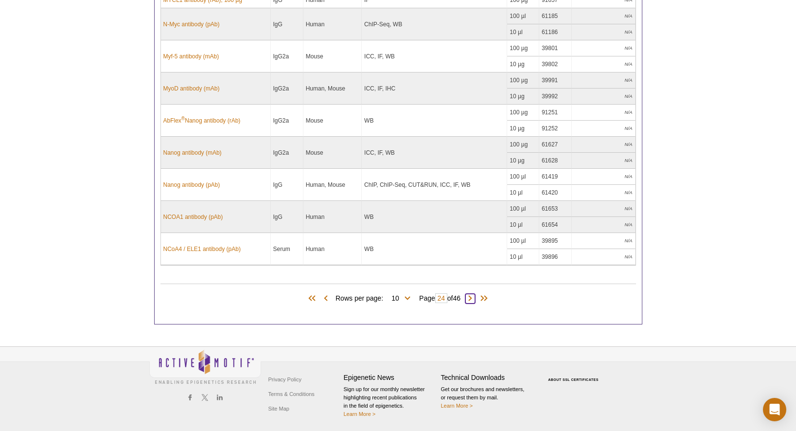
click at [474, 297] on span at bounding box center [470, 299] width 10 height 10
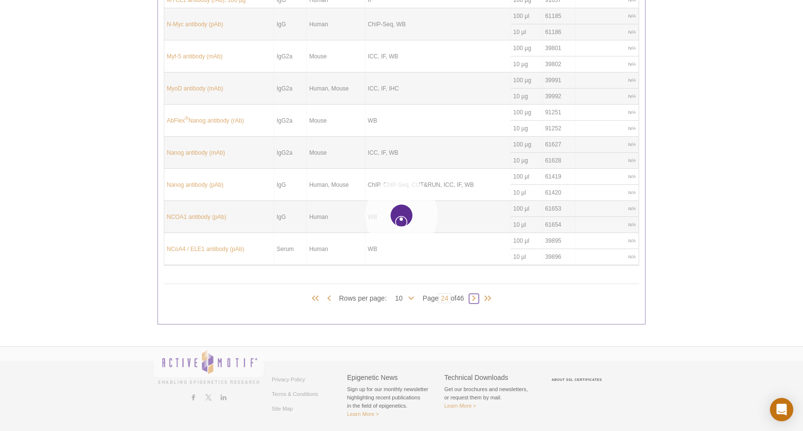
type input "25"
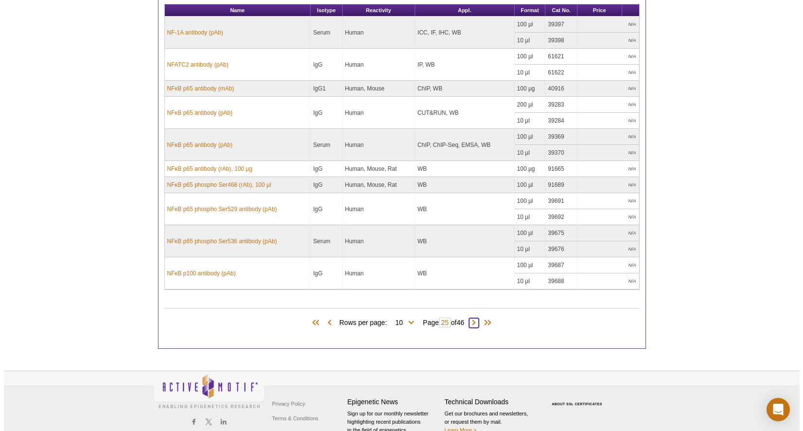
scroll to position [321, 0]
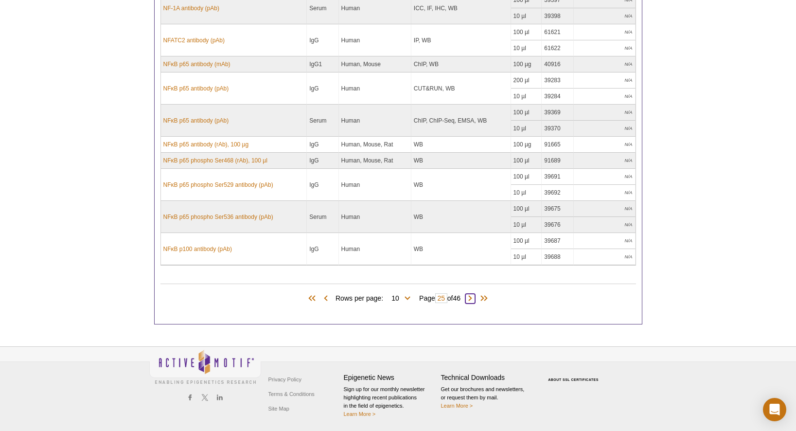
click at [475, 296] on span at bounding box center [470, 299] width 10 height 10
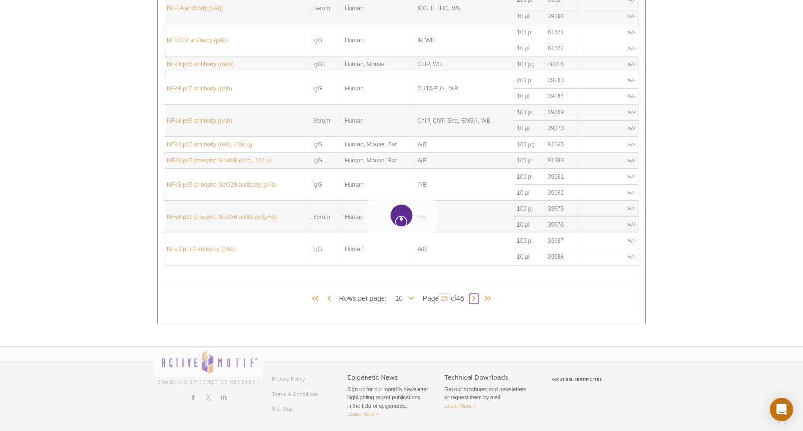
type input "26"
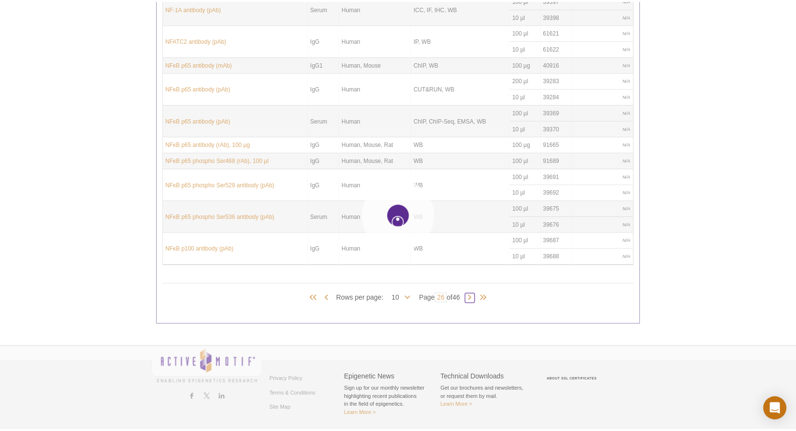
scroll to position [305, 0]
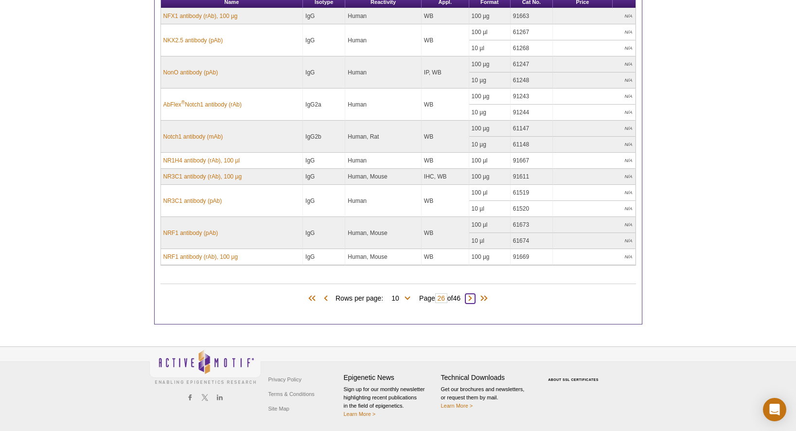
click at [472, 296] on span at bounding box center [470, 299] width 10 height 10
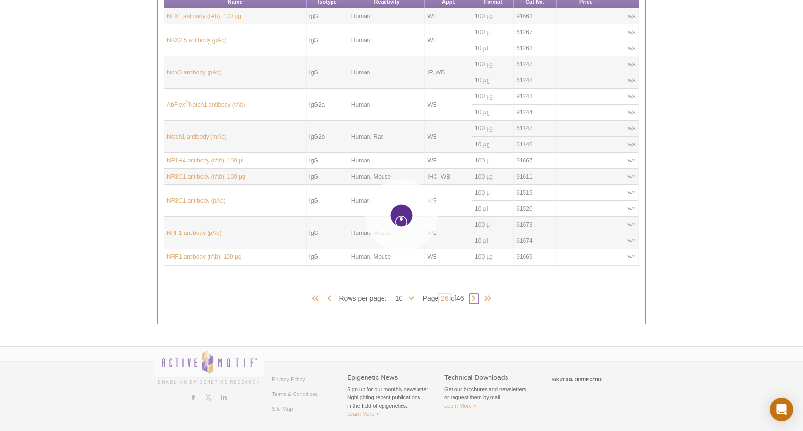
type input "27"
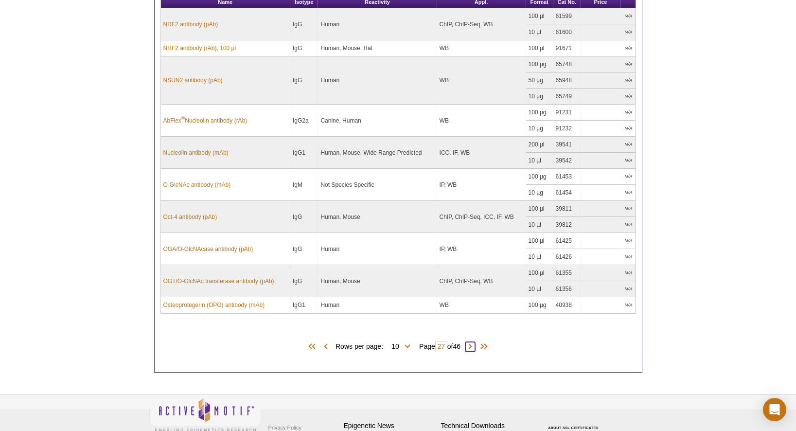
click at [471, 345] on span at bounding box center [470, 347] width 10 height 10
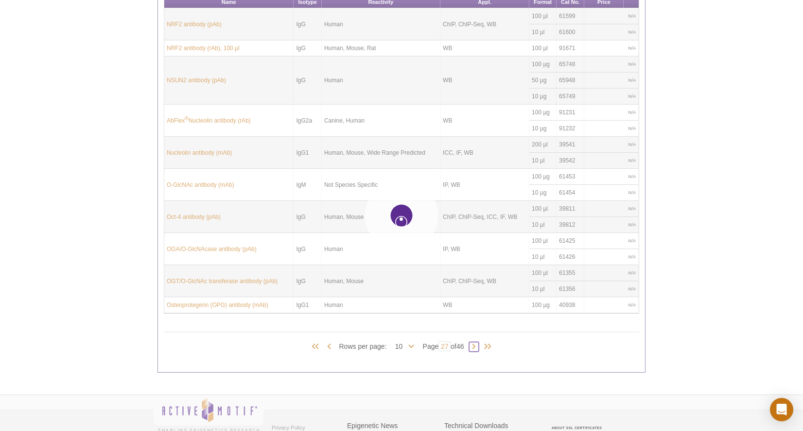
type input "28"
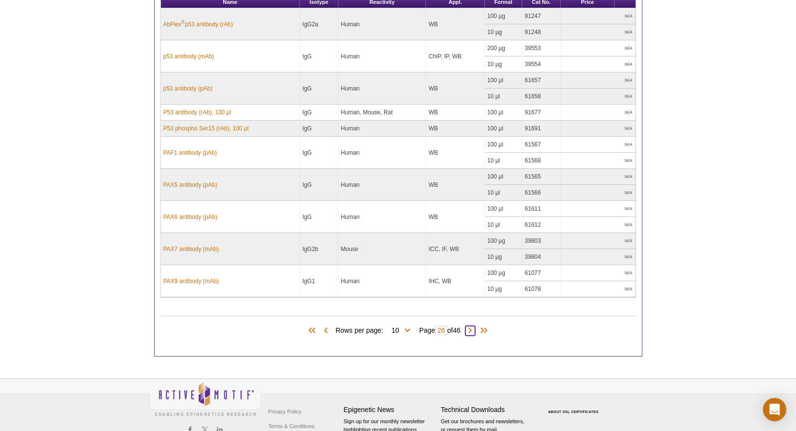
click at [470, 329] on span at bounding box center [470, 331] width 10 height 10
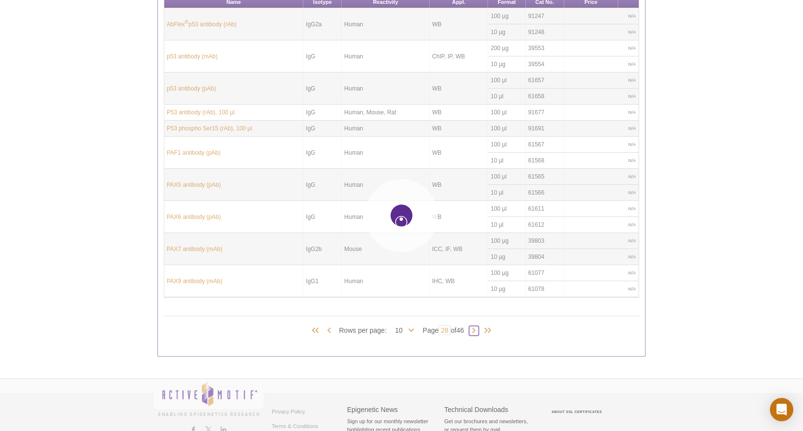
type input "29"
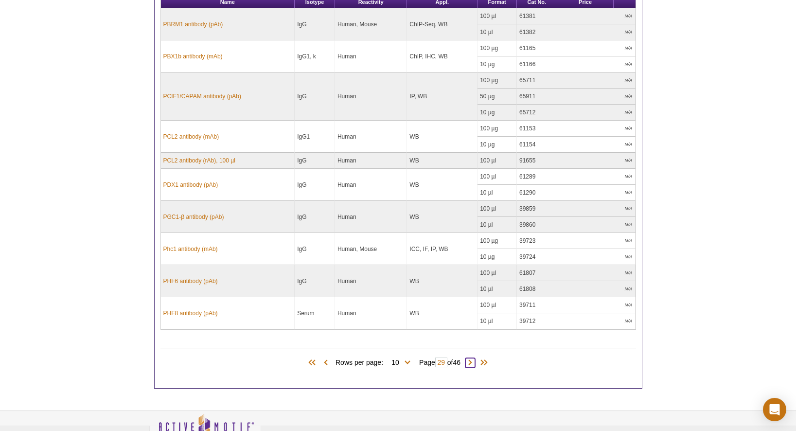
click at [474, 363] on span at bounding box center [470, 363] width 10 height 10
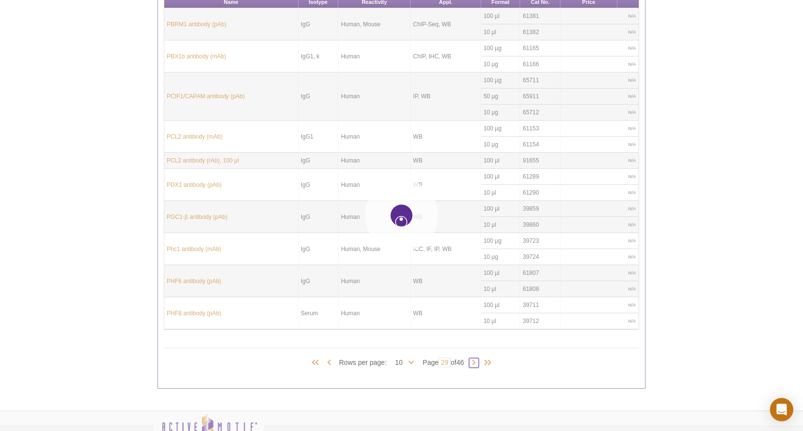
type input "30"
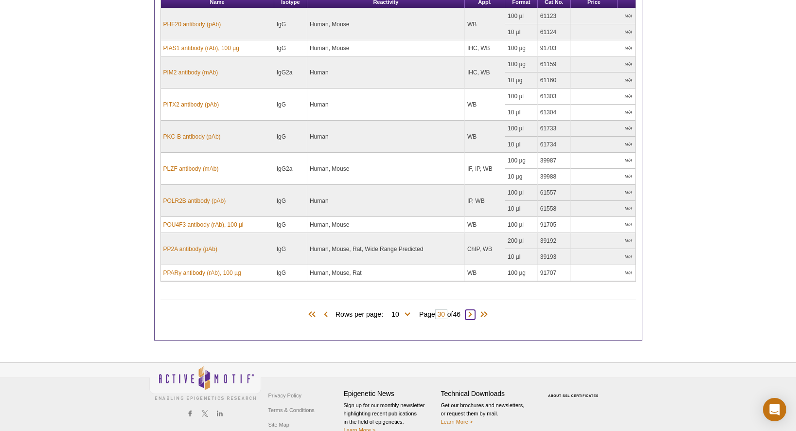
click at [472, 313] on span at bounding box center [470, 315] width 10 height 10
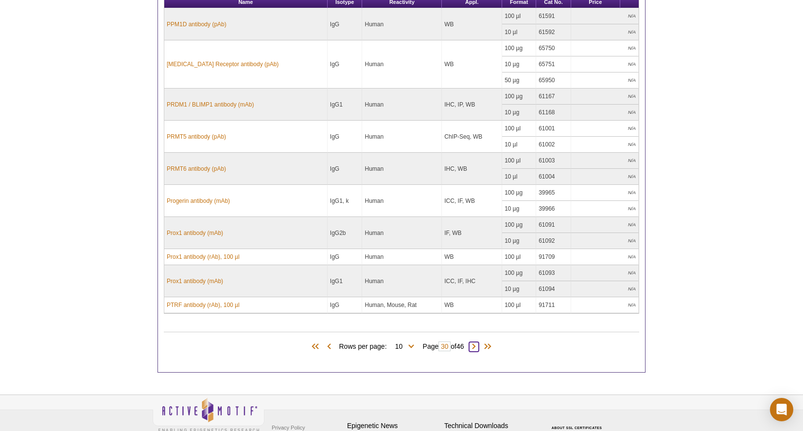
type input "31"
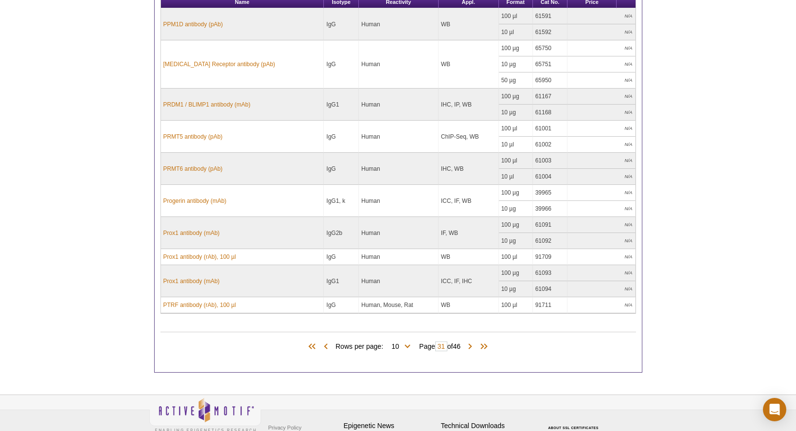
click at [472, 314] on div "Products (451) Rows per page: 10 25 50 100 All 10 Page 31 of 46 Name Isotype Re…" at bounding box center [398, 149] width 488 height 446
click at [474, 346] on span at bounding box center [470, 347] width 10 height 10
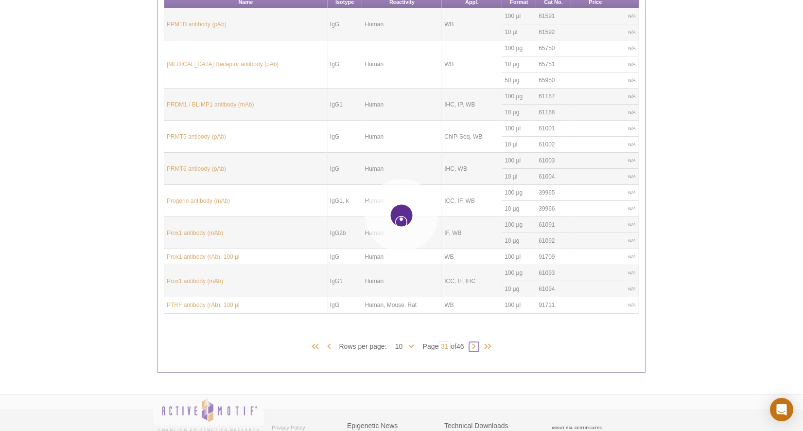
type input "32"
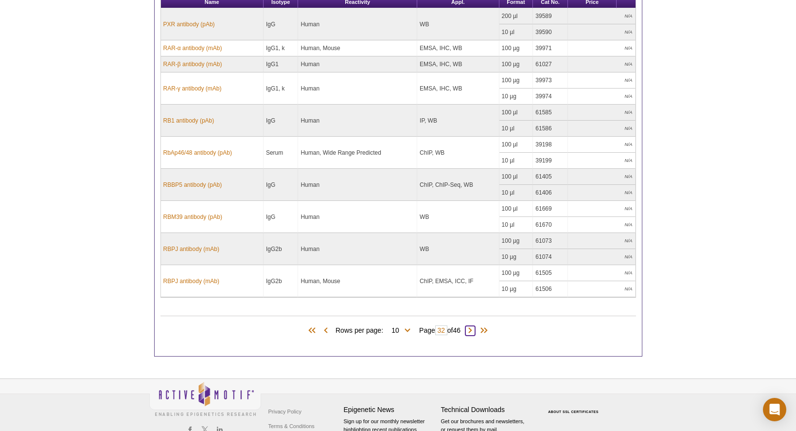
click at [473, 328] on span at bounding box center [470, 331] width 10 height 10
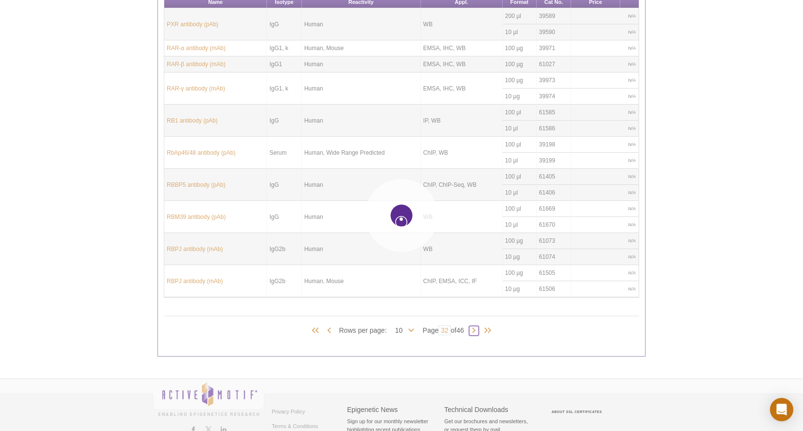
type input "33"
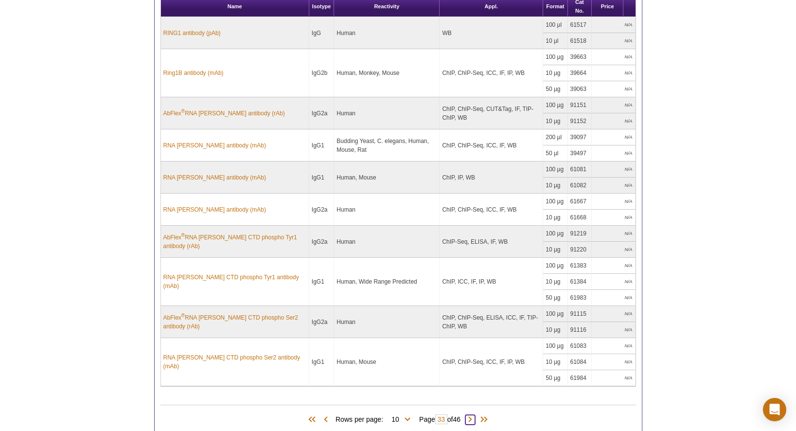
click at [475, 417] on span at bounding box center [470, 420] width 10 height 10
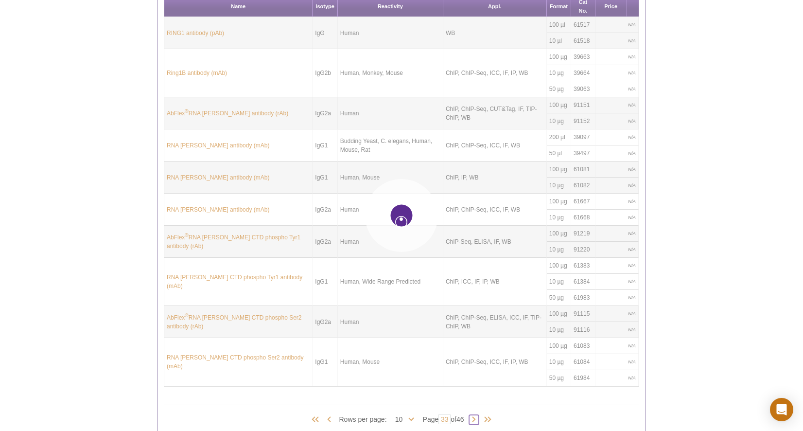
type input "34"
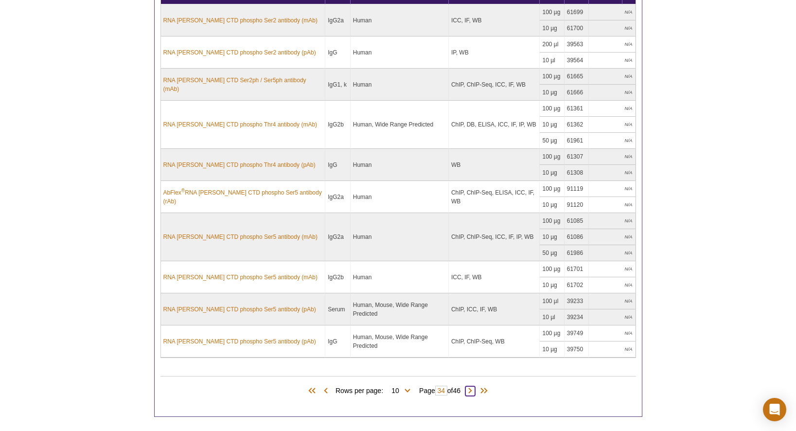
scroll to position [331, 0]
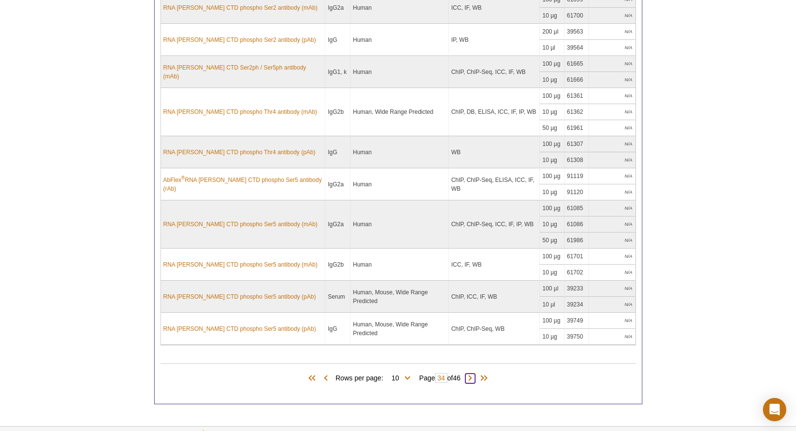
click at [473, 373] on span at bounding box center [470, 378] width 10 height 10
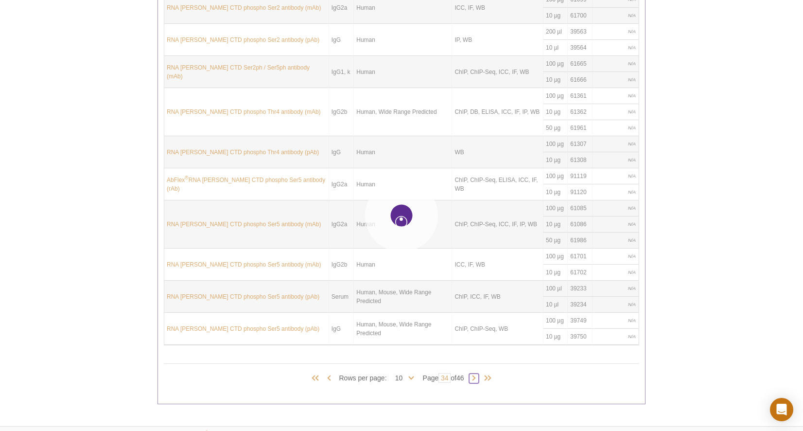
type input "35"
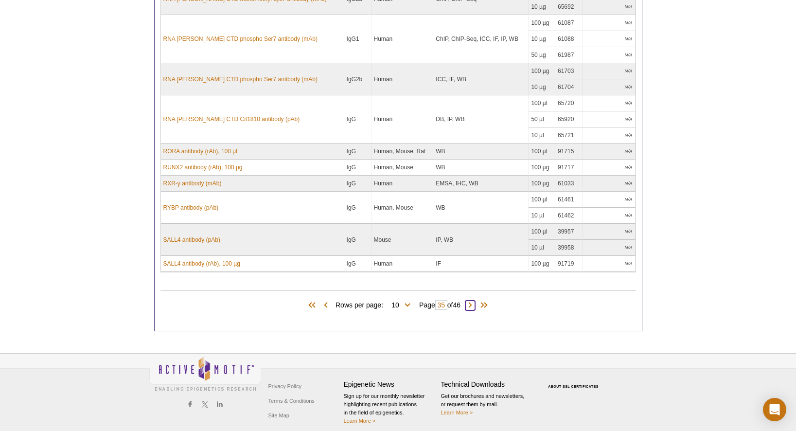
click at [472, 304] on span at bounding box center [470, 305] width 10 height 10
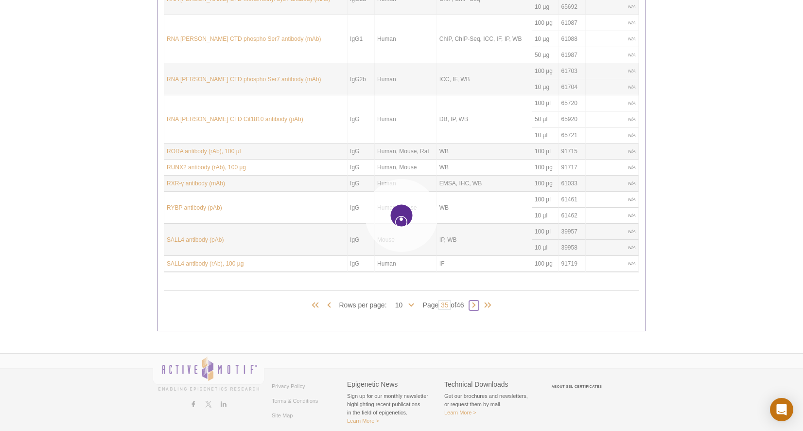
type input "36"
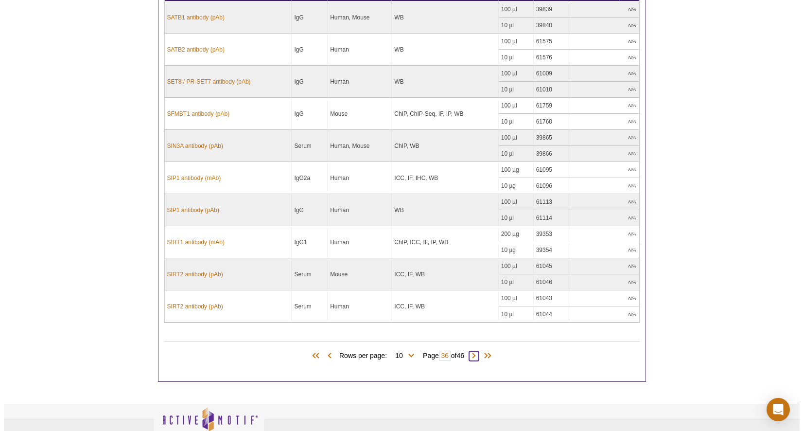
scroll to position [299, 0]
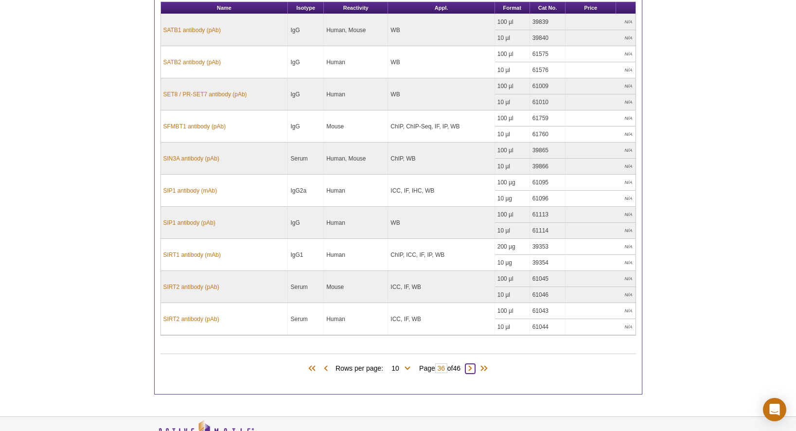
click at [474, 366] on span at bounding box center [470, 369] width 10 height 10
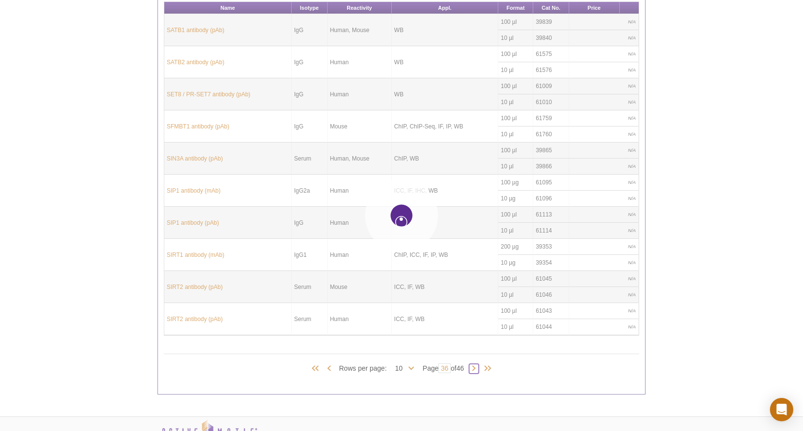
type input "37"
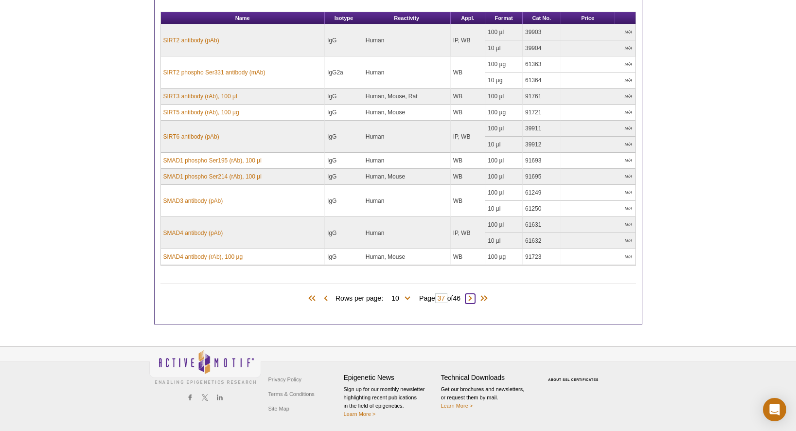
click at [474, 298] on span at bounding box center [470, 299] width 10 height 10
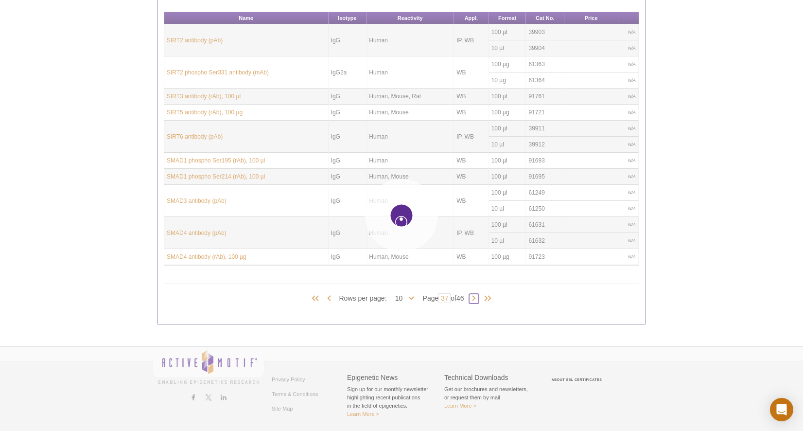
type input "38"
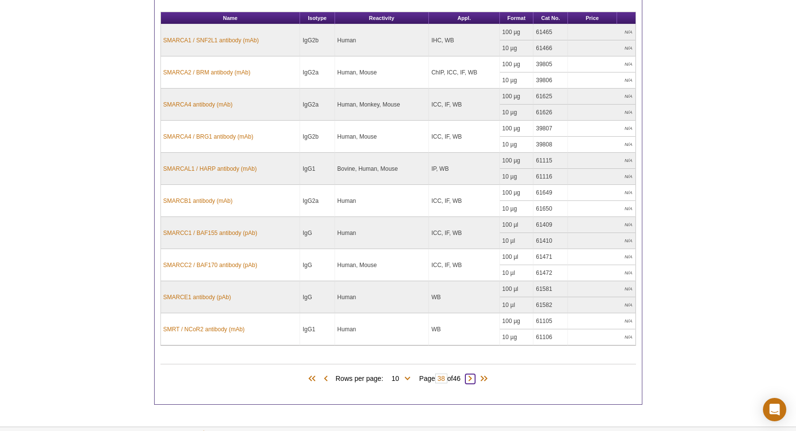
click at [474, 378] on span at bounding box center [470, 379] width 10 height 10
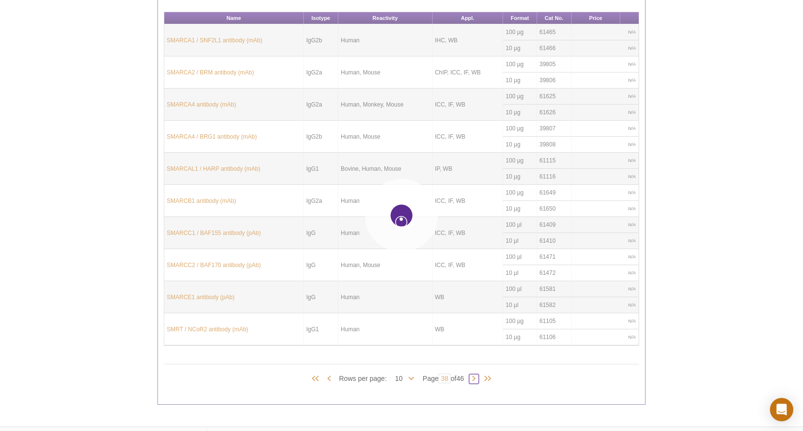
type input "39"
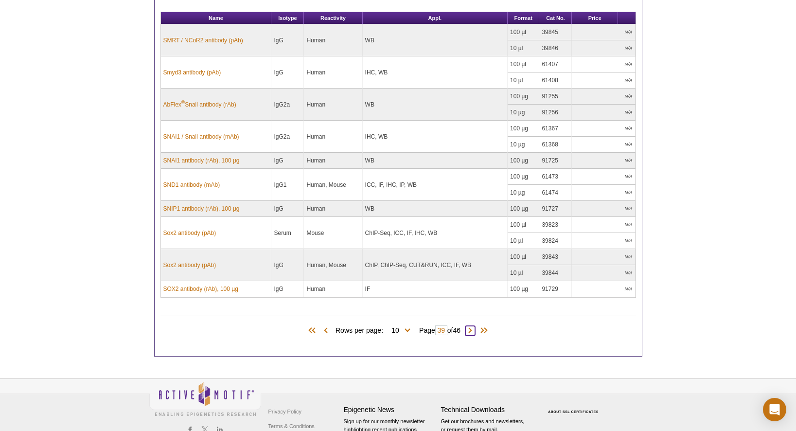
click at [474, 328] on span at bounding box center [470, 331] width 10 height 10
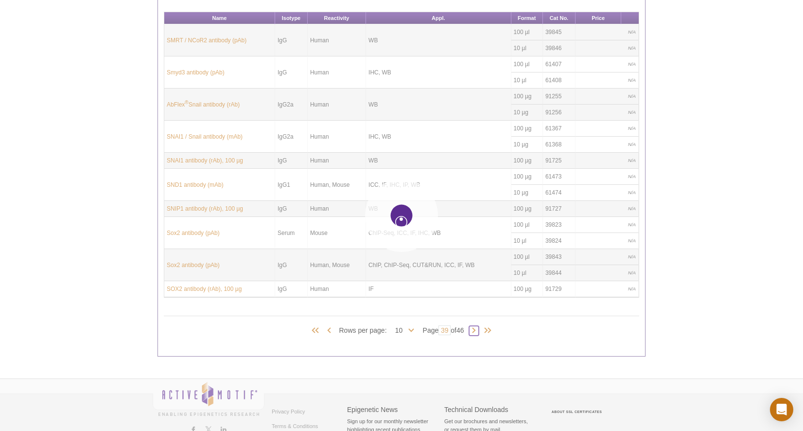
type input "40"
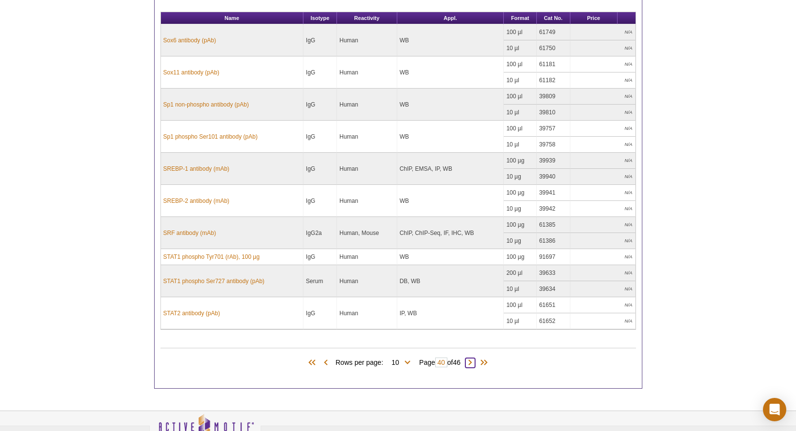
click at [475, 362] on span at bounding box center [470, 363] width 10 height 10
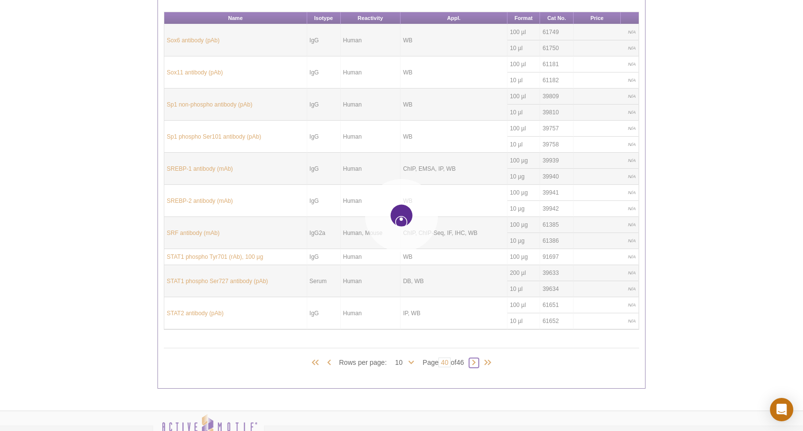
type input "41"
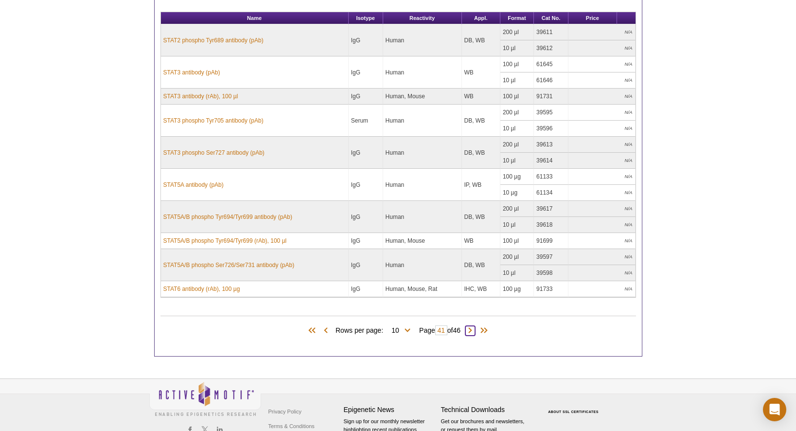
click at [475, 331] on span at bounding box center [470, 331] width 10 height 10
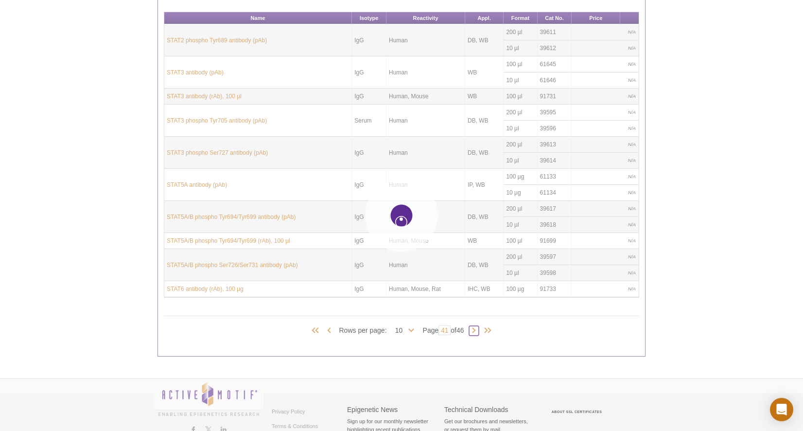
type input "42"
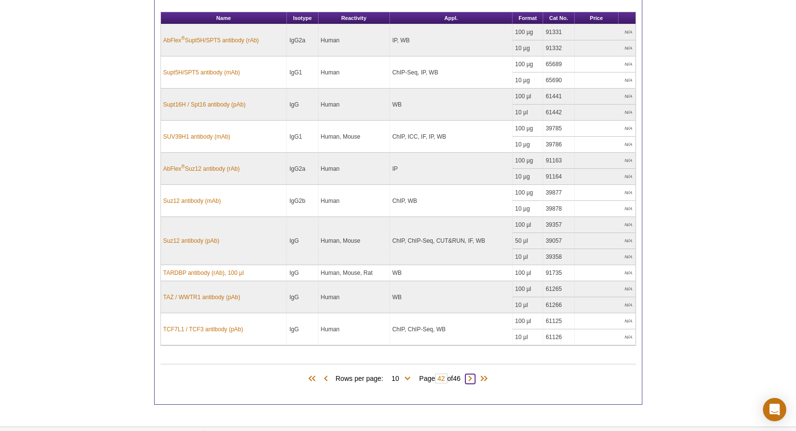
click at [472, 379] on span at bounding box center [470, 379] width 10 height 10
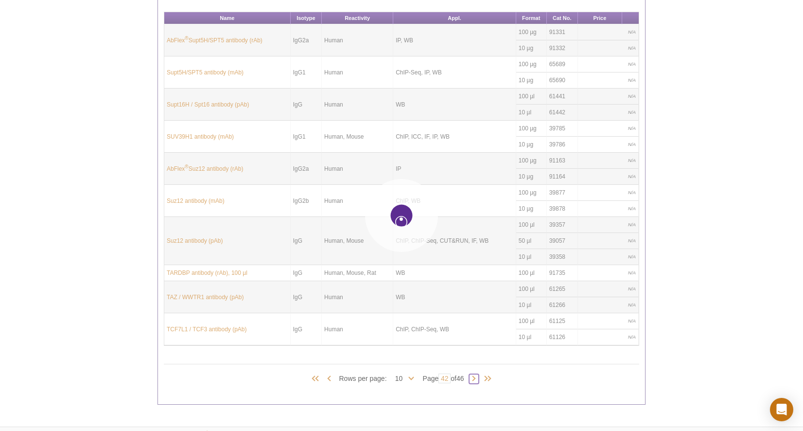
type input "43"
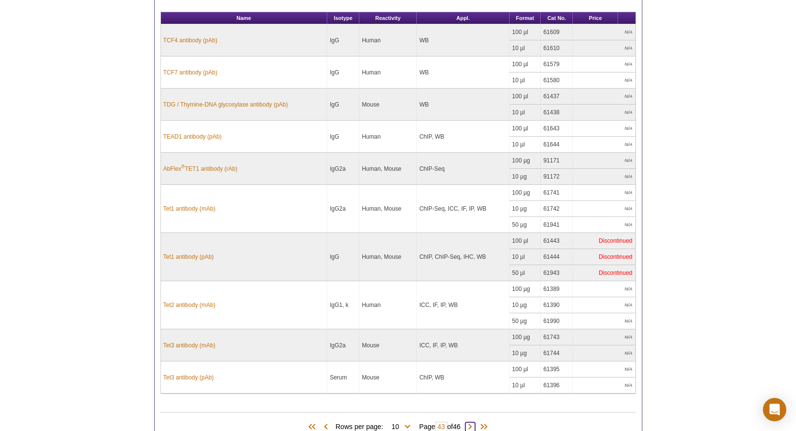
click at [475, 422] on span at bounding box center [470, 427] width 10 height 10
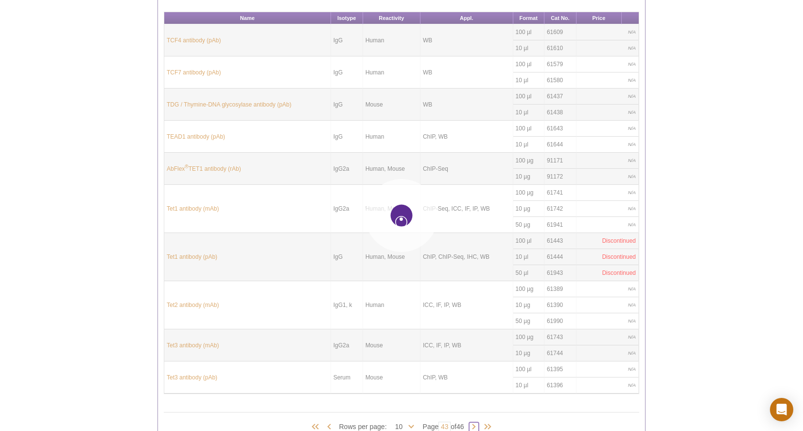
type input "44"
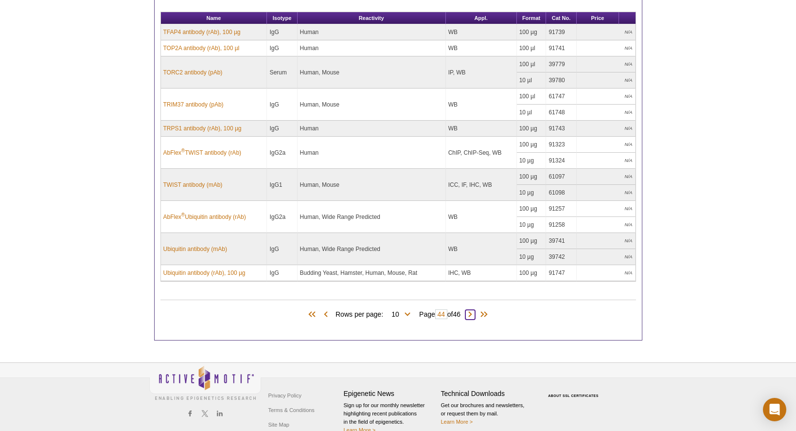
click at [470, 314] on span at bounding box center [470, 315] width 10 height 10
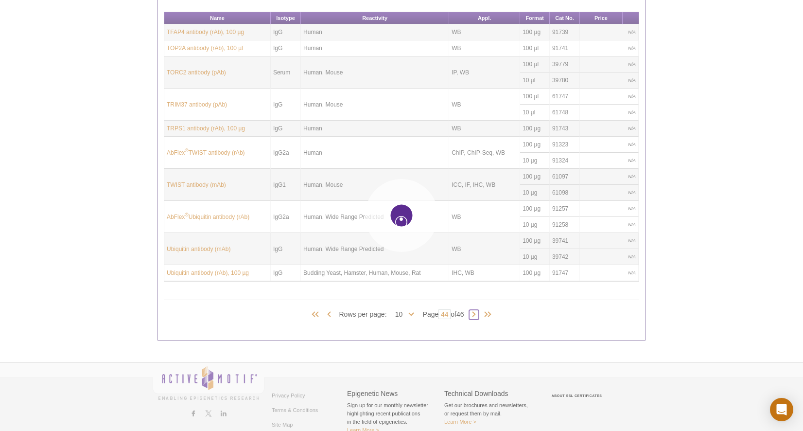
type input "45"
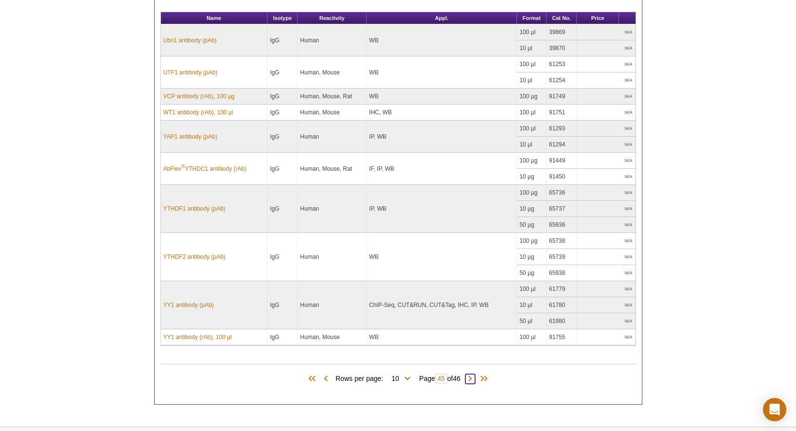
click at [473, 377] on span at bounding box center [470, 379] width 10 height 10
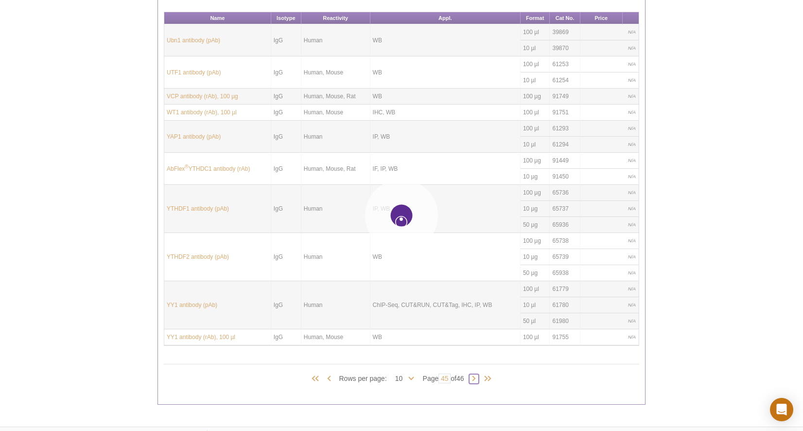
type input "46"
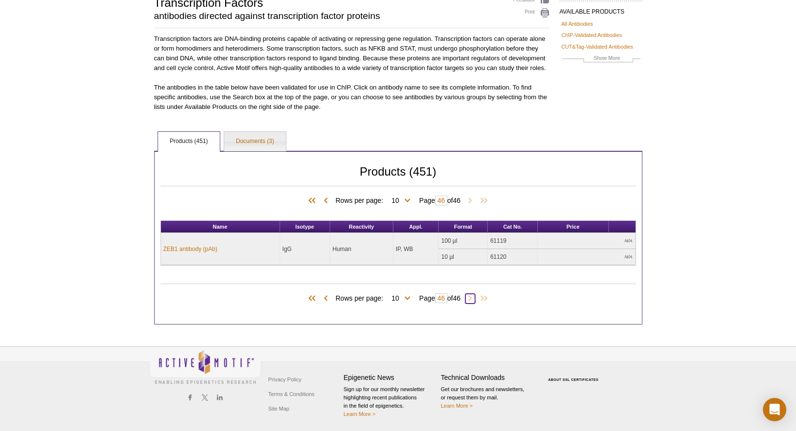
scroll to position [0, 0]
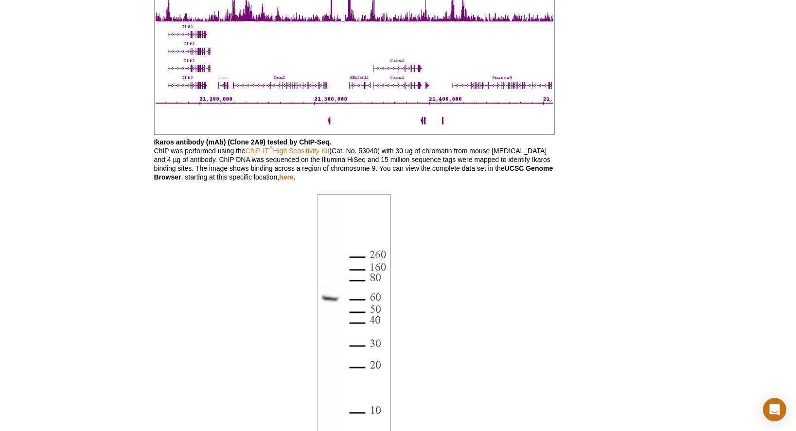
scroll to position [711, 0]
